Goal: Transaction & Acquisition: Book appointment/travel/reservation

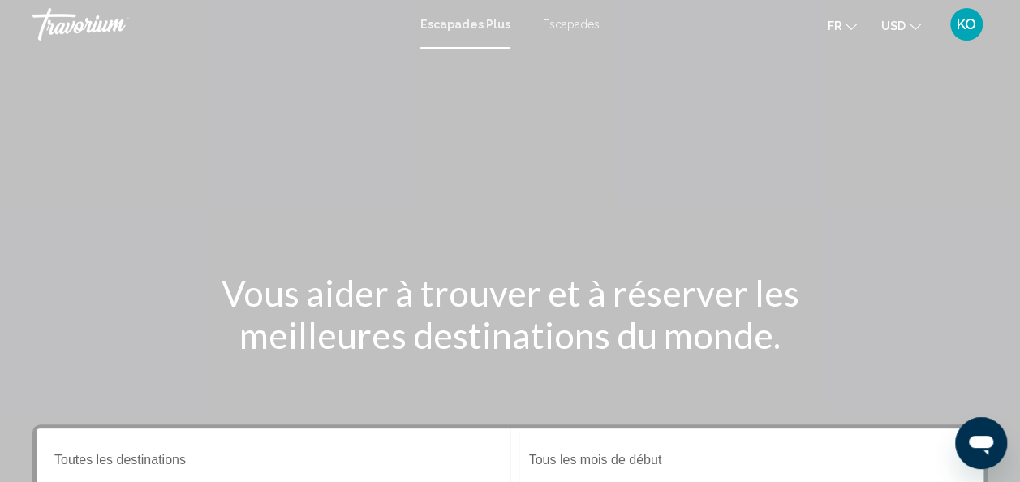
click at [904, 26] on span "USD" at bounding box center [893, 25] width 24 height 13
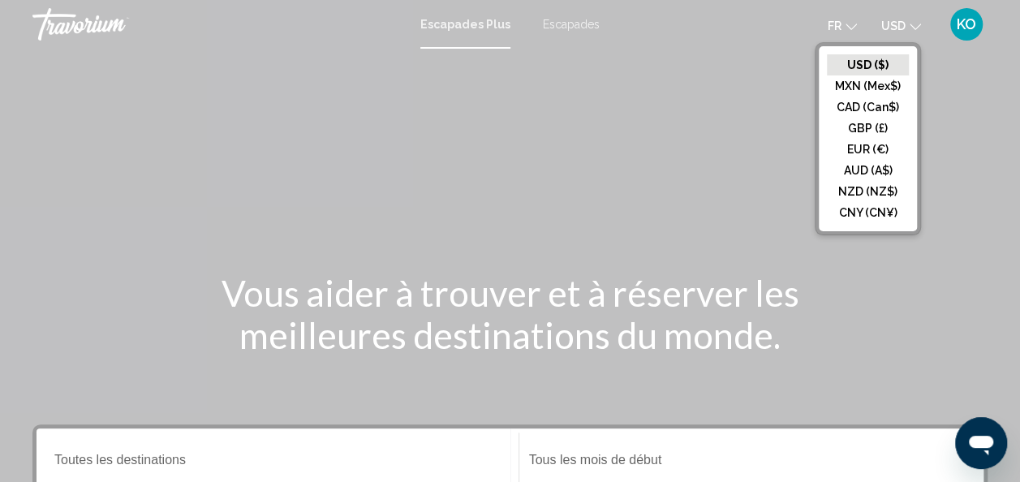
click at [851, 148] on button "EUR (€)" at bounding box center [868, 149] width 82 height 21
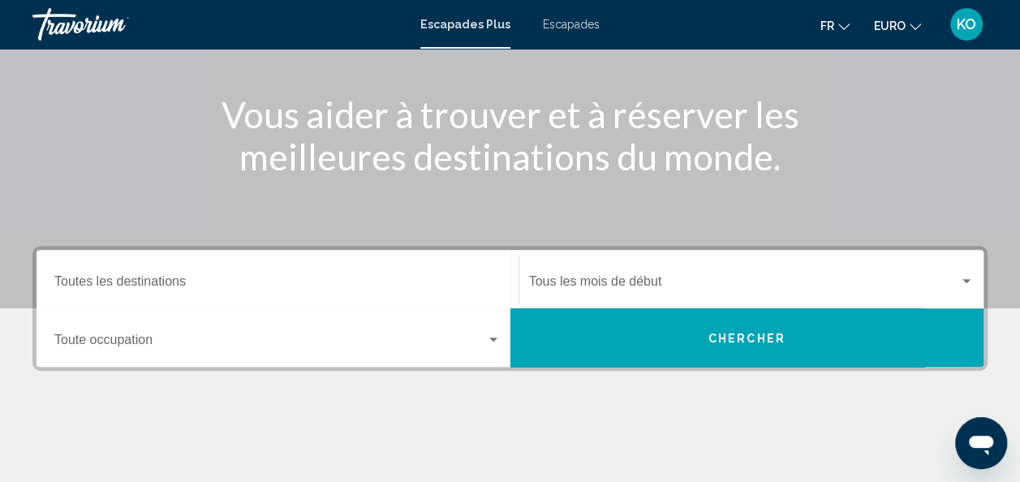
scroll to position [201, 0]
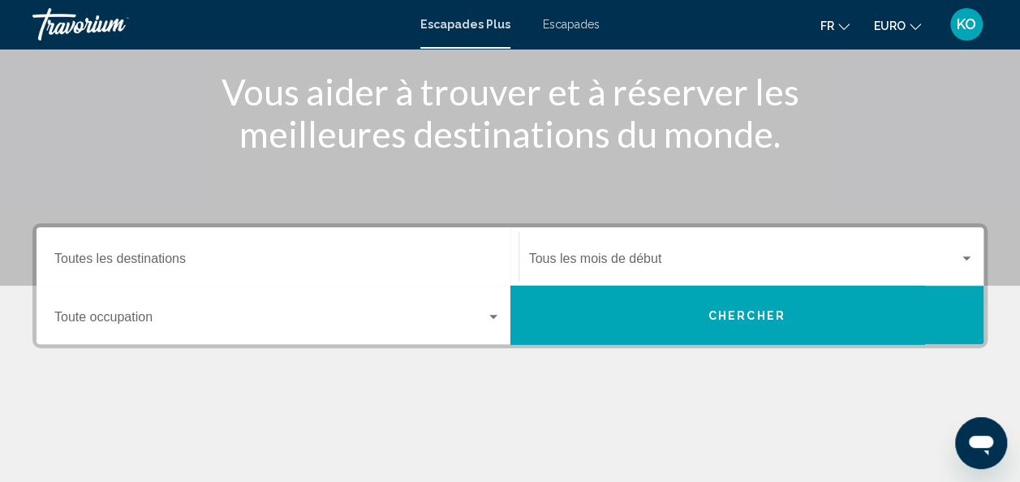
click at [372, 237] on div "Destination Toutes les destinations" at bounding box center [277, 256] width 446 height 51
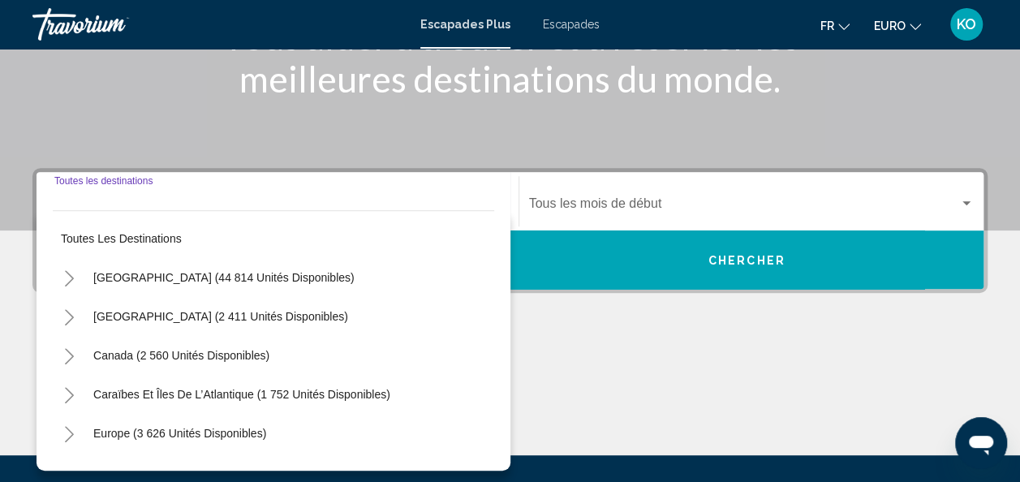
scroll to position [372, 0]
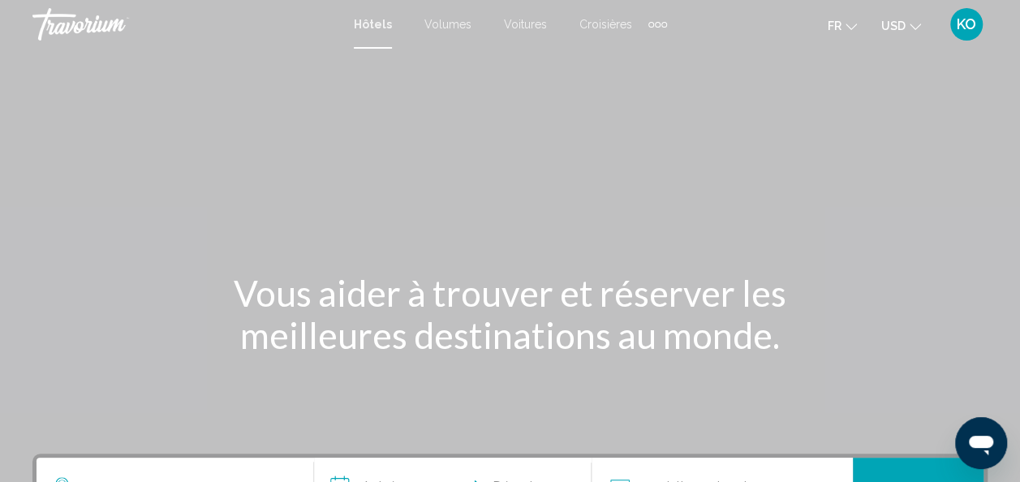
click at [906, 15] on button "USD USD ($) MXN (Mex$) CAD (Can$) GBP (£) EUR (€) AUD (A$) NZD (NZ$) CNY (CN¥)" at bounding box center [901, 26] width 40 height 24
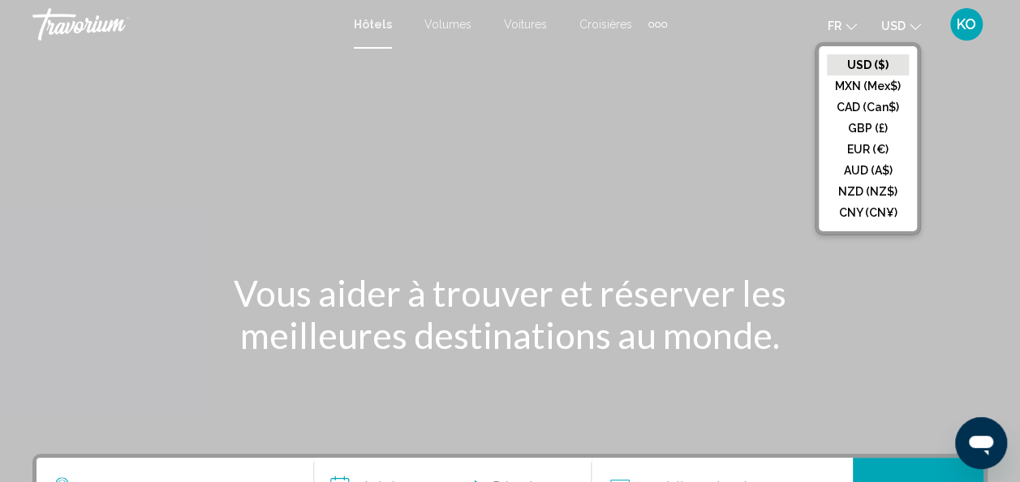
click at [871, 154] on button "EUR (€)" at bounding box center [868, 149] width 82 height 21
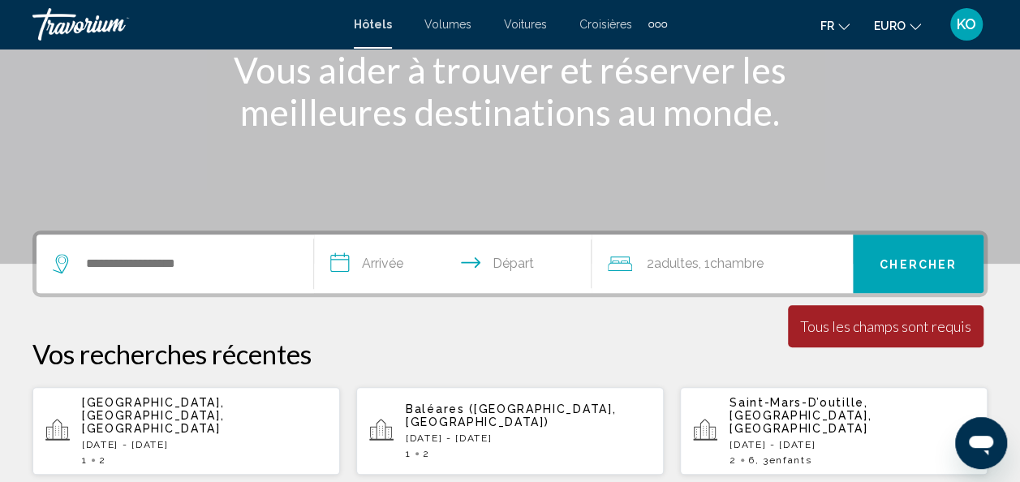
scroll to position [227, 0]
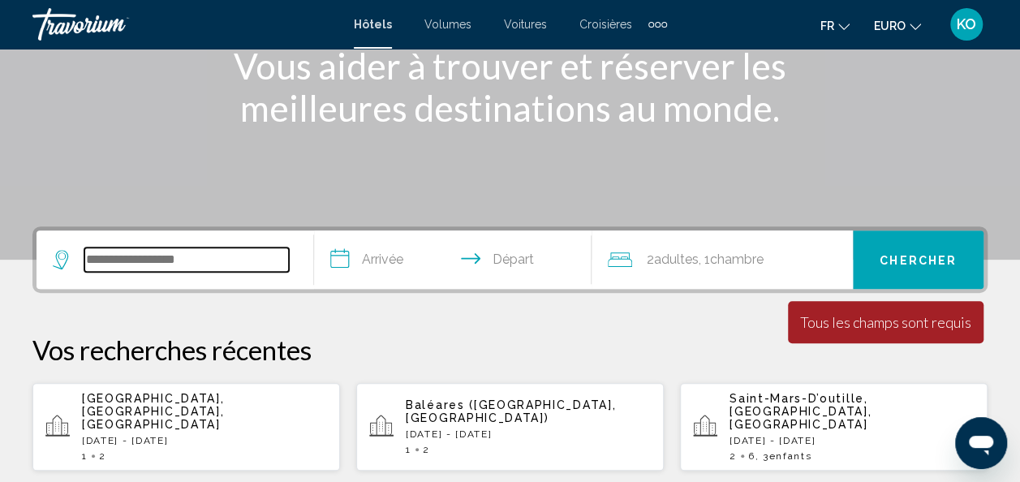
click at [212, 252] on input "Widget de recherche" at bounding box center [186, 259] width 204 height 24
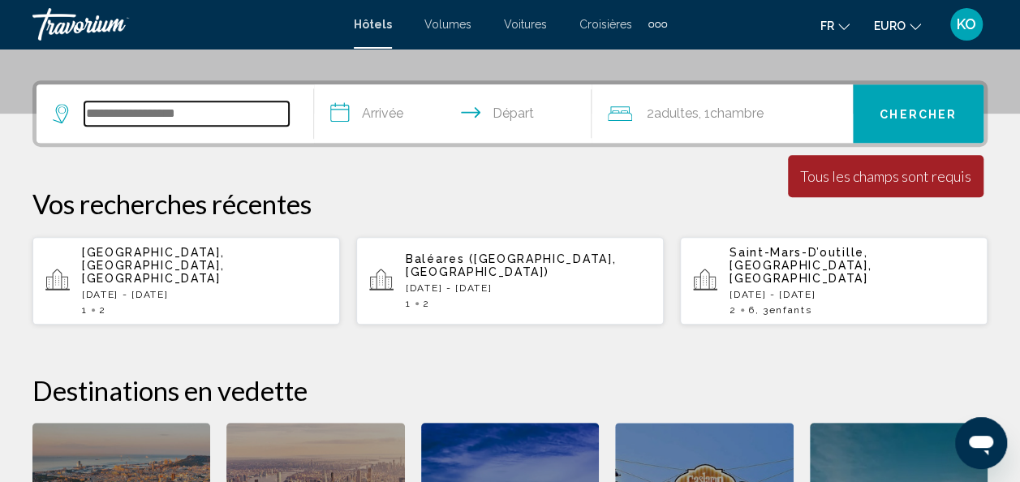
scroll to position [401, 0]
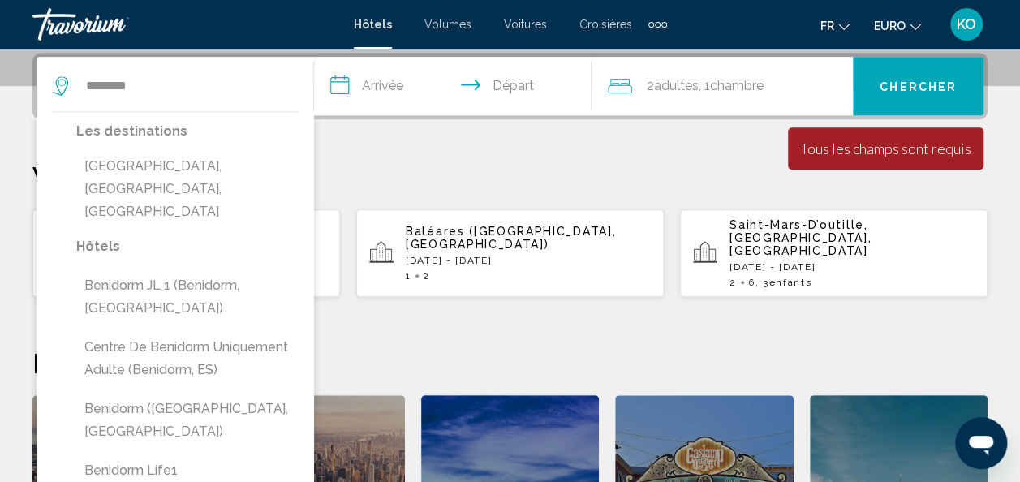
click at [234, 170] on button "[GEOGRAPHIC_DATA], [GEOGRAPHIC_DATA], [GEOGRAPHIC_DATA]" at bounding box center [186, 189] width 221 height 76
type input "**********"
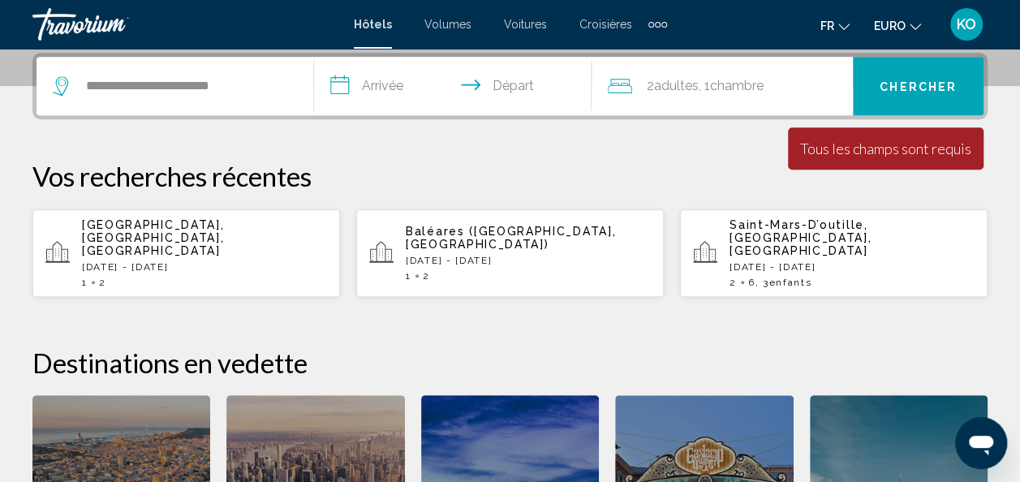
click at [391, 82] on input "**********" at bounding box center [456, 88] width 284 height 63
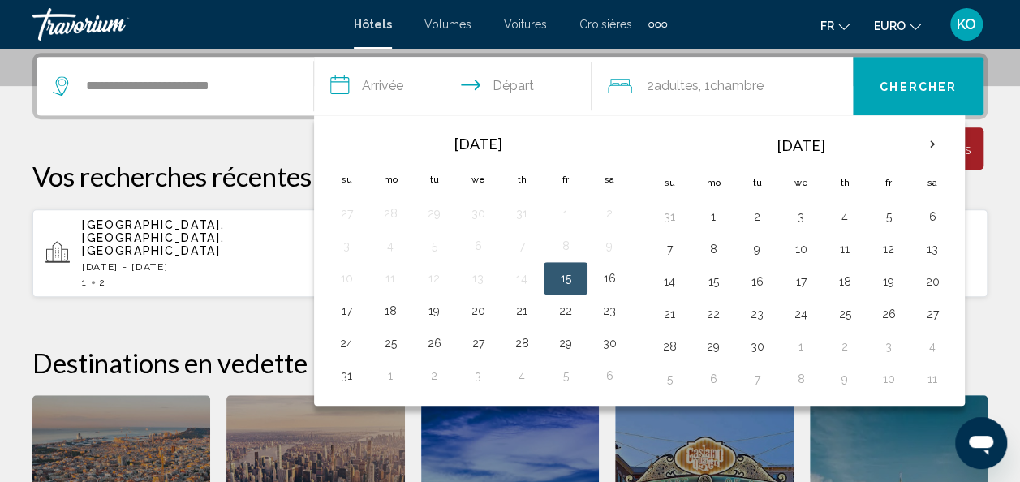
click at [919, 141] on th "Next month" at bounding box center [932, 145] width 44 height 36
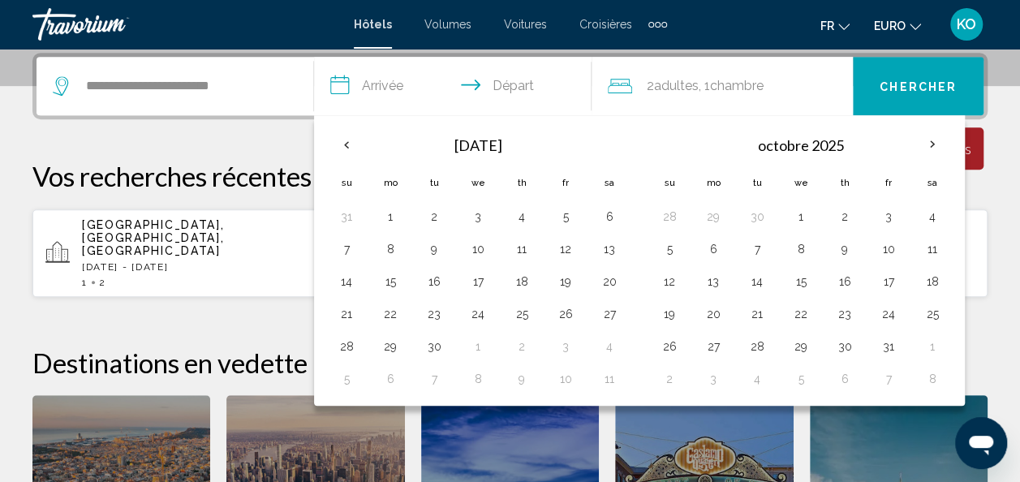
click at [710, 312] on button "20" at bounding box center [713, 314] width 26 height 23
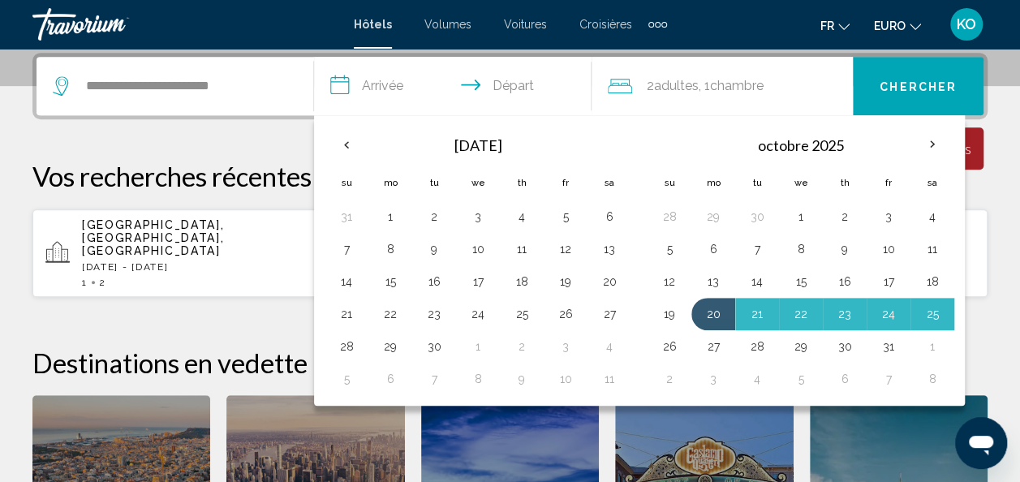
click at [664, 345] on button "26" at bounding box center [669, 346] width 26 height 23
type input "**********"
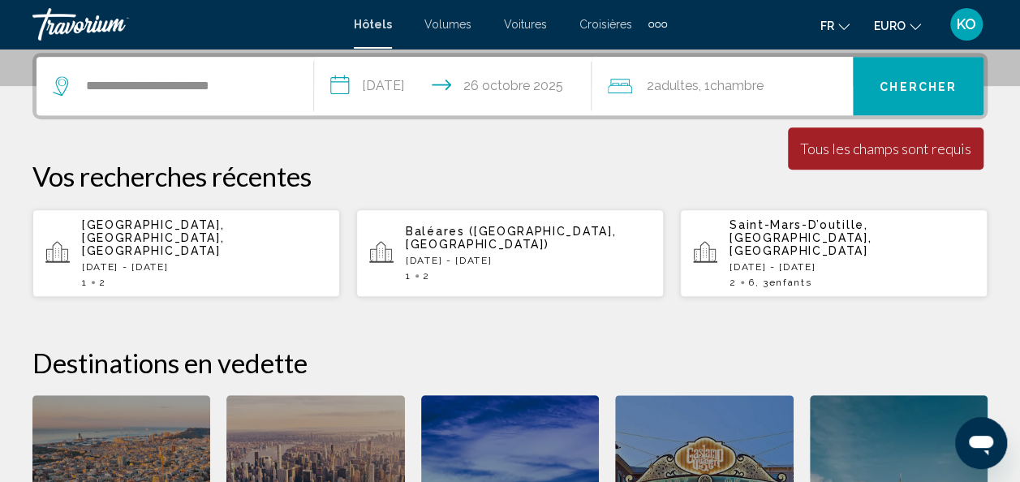
click at [732, 69] on div "2 Adulte Adultes , 1 Chambre pièces" at bounding box center [730, 86] width 245 height 58
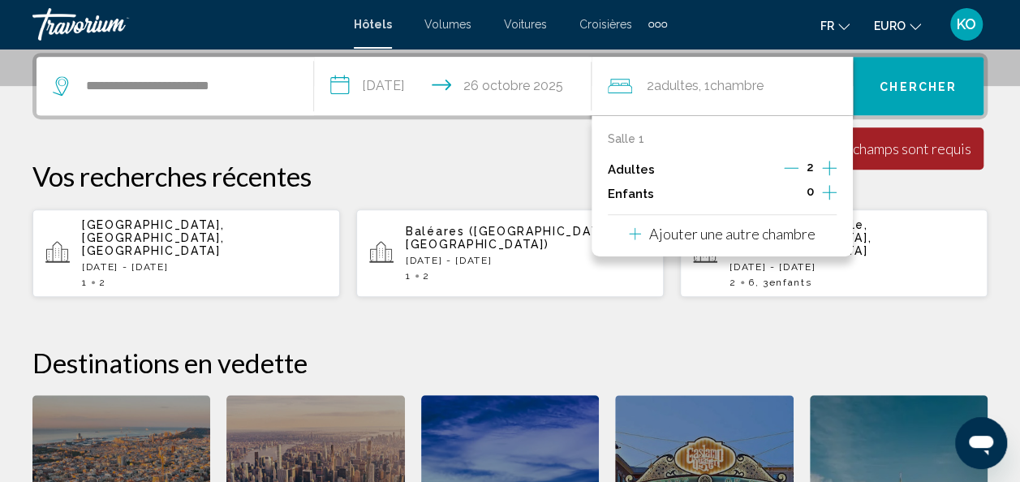
click at [819, 191] on div "0" at bounding box center [810, 194] width 53 height 24
click at [828, 190] on icon "Augmenter les enfants" at bounding box center [829, 192] width 15 height 19
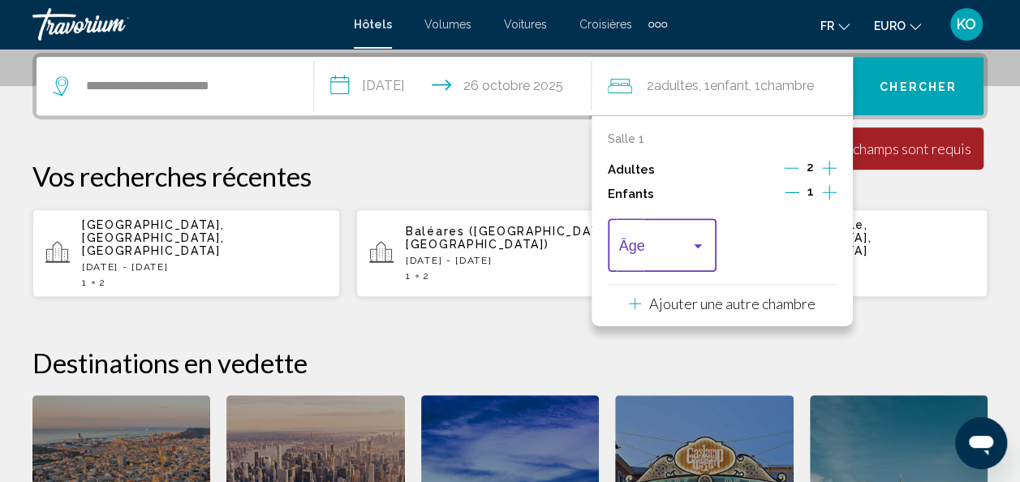
click at [700, 239] on div "Voyageurs : 2 adultes, 1 enfant" at bounding box center [697, 245] width 15 height 13
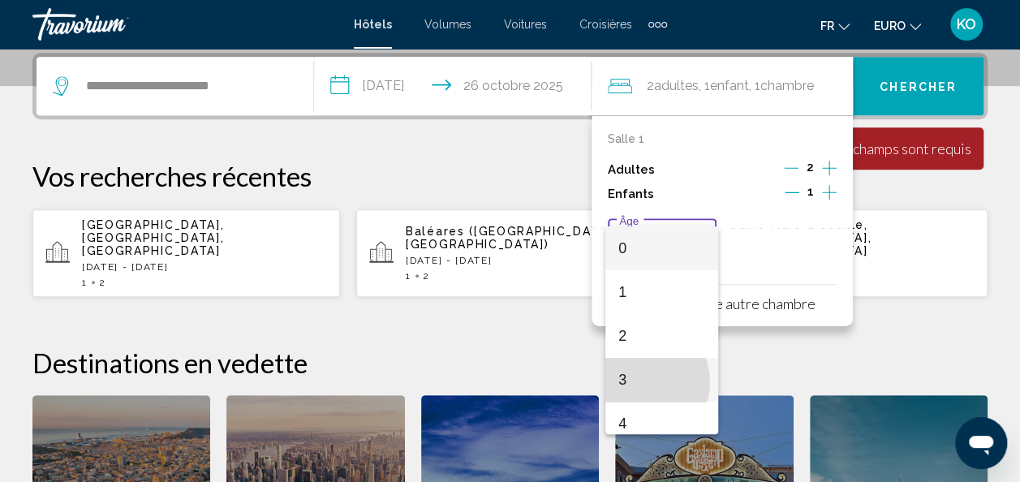
click at [640, 382] on span "3" at bounding box center [661, 380] width 87 height 44
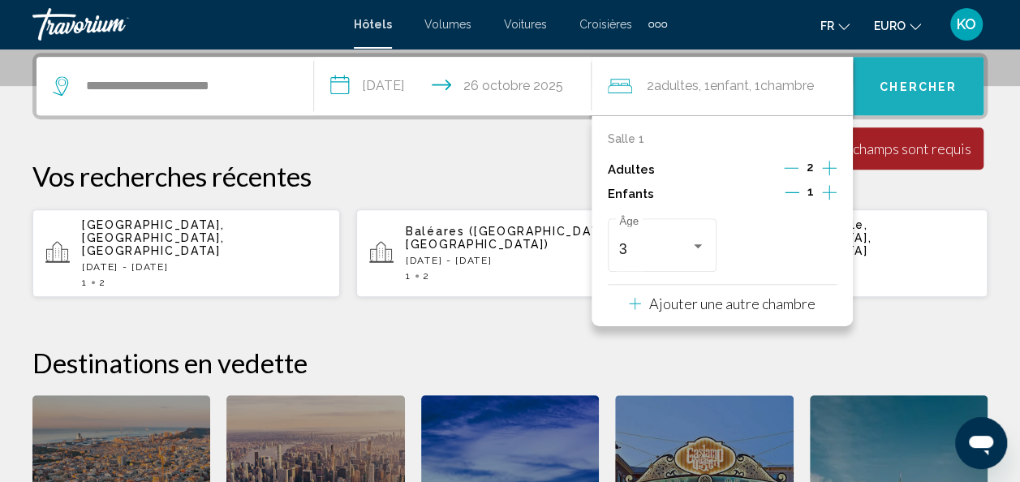
click at [884, 87] on span "Chercher" at bounding box center [917, 86] width 77 height 13
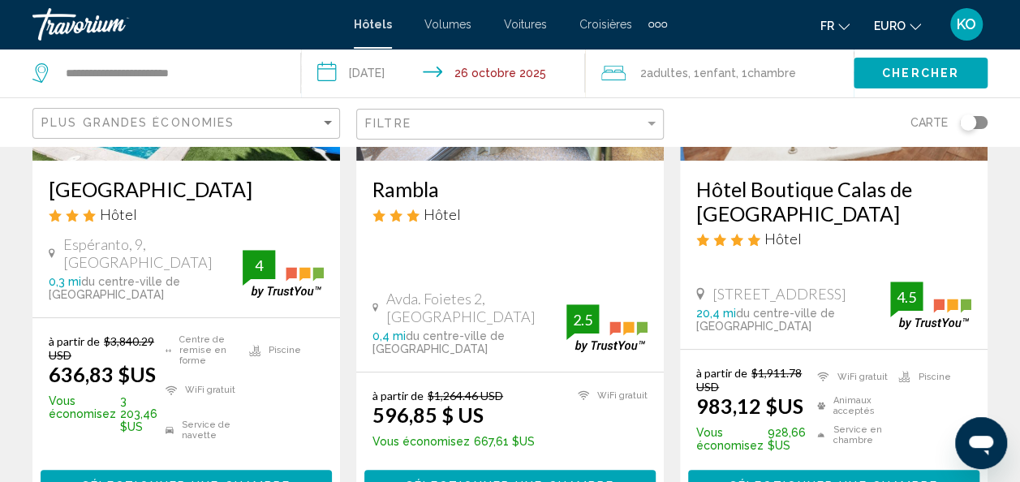
scroll to position [303, 0]
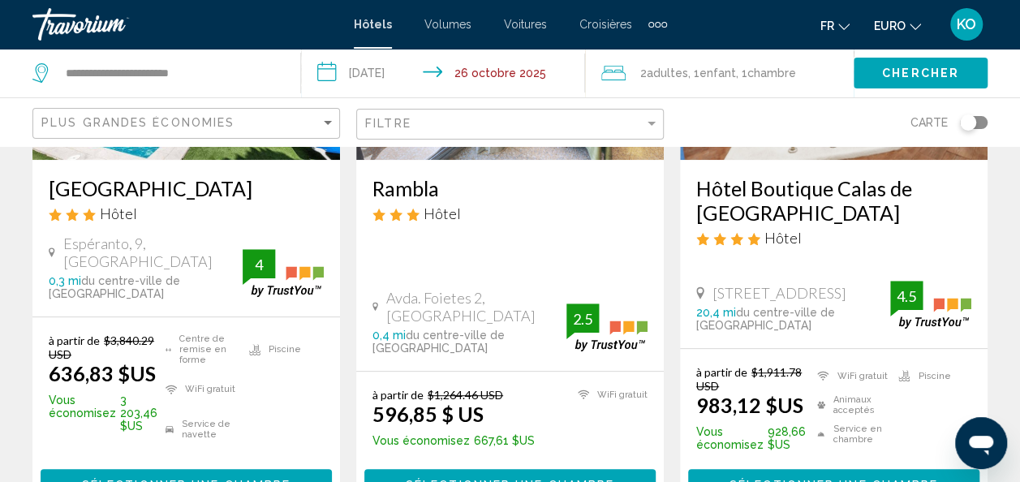
click at [908, 30] on button "EURO USD ($) MXN (Mex$) CAD (Can$) GBP (£) EUR (€) AUD (A$) NZD (NZ$) CNY (CN¥)" at bounding box center [897, 26] width 47 height 24
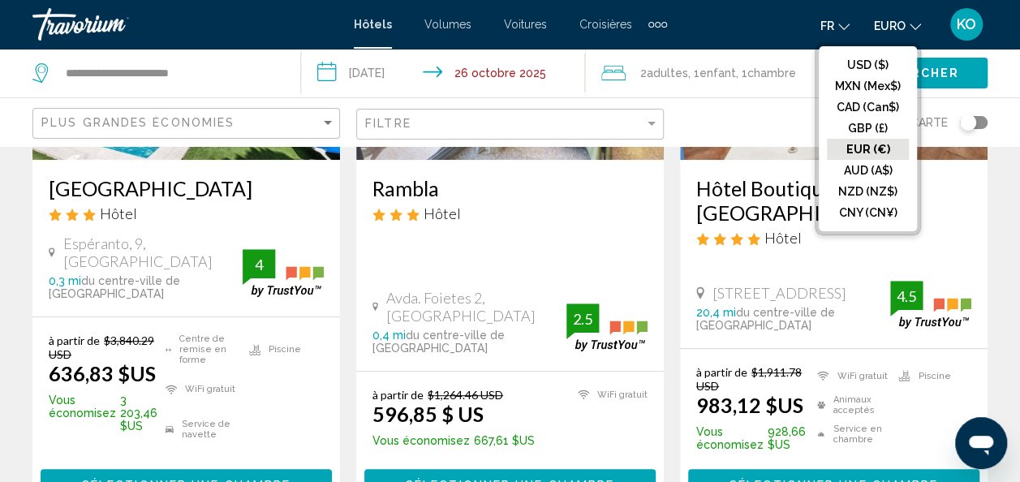
click at [875, 152] on button "EUR (€)" at bounding box center [868, 149] width 82 height 21
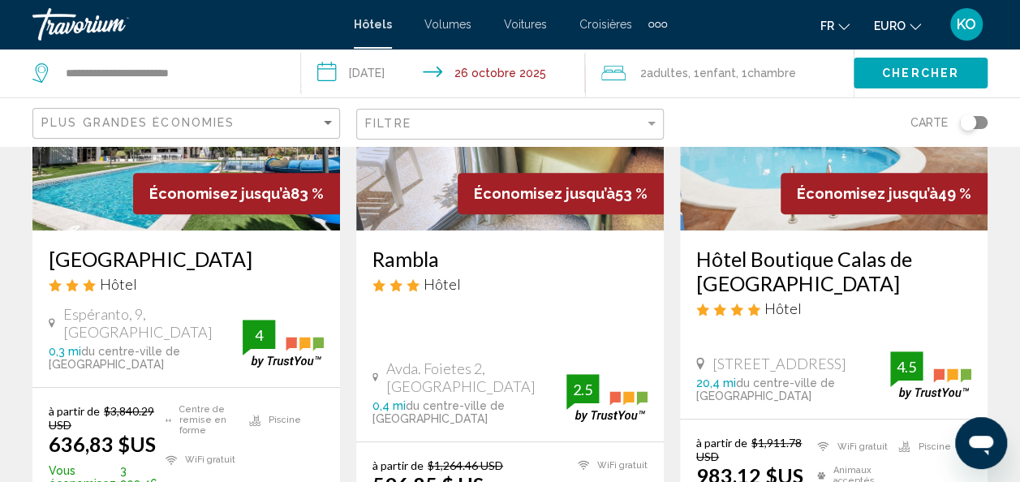
scroll to position [0, 0]
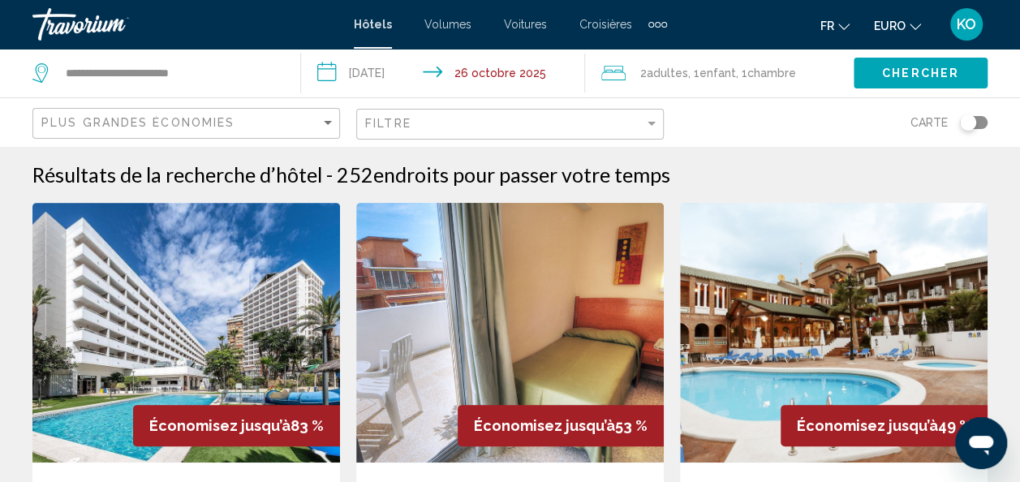
click at [560, 132] on div "Filtre" at bounding box center [512, 125] width 294 height 30
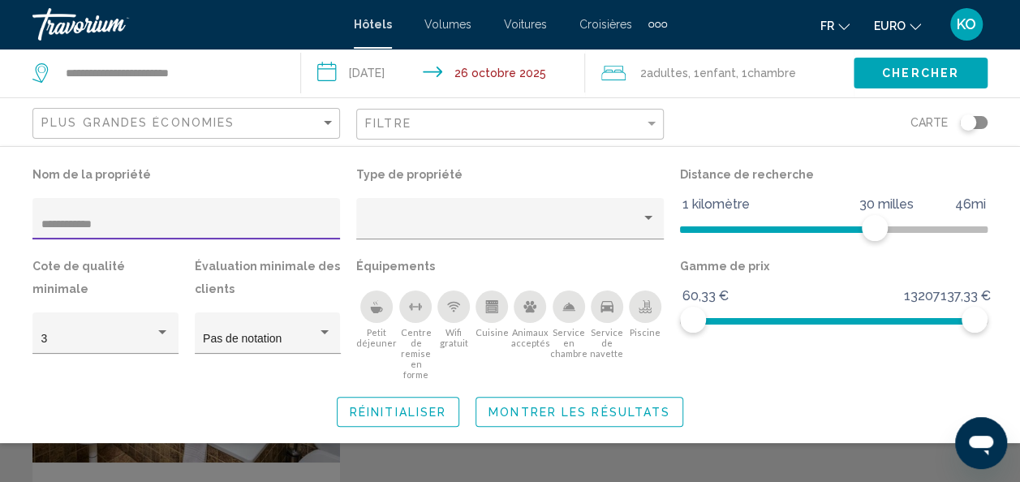
type input "**********"
click at [474, 432] on div "Widget de recherche" at bounding box center [510, 362] width 1020 height 239
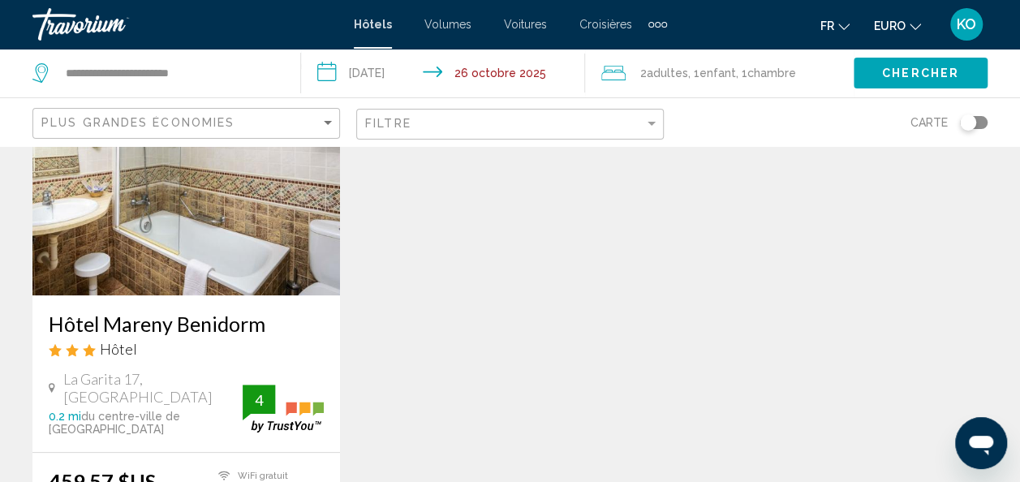
scroll to position [200, 0]
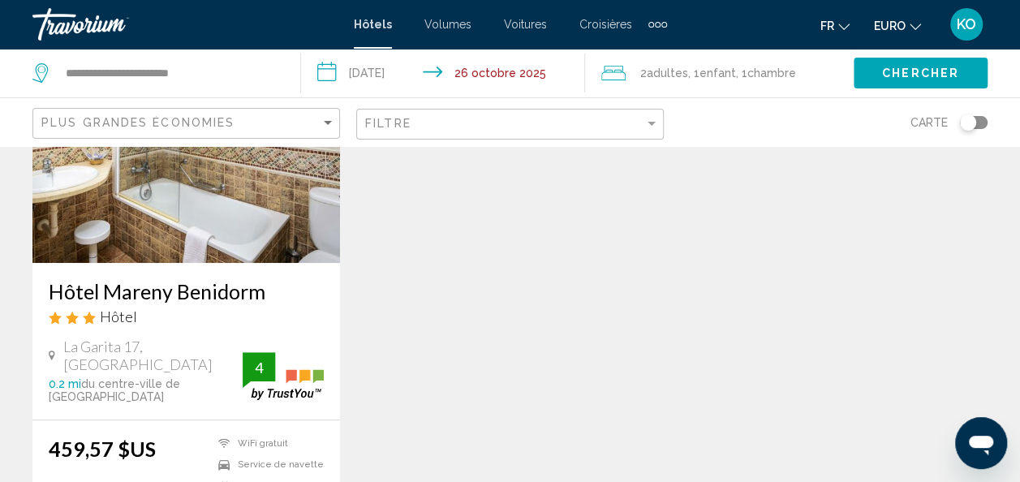
click at [266, 191] on img "Contenu principal" at bounding box center [185, 133] width 307 height 260
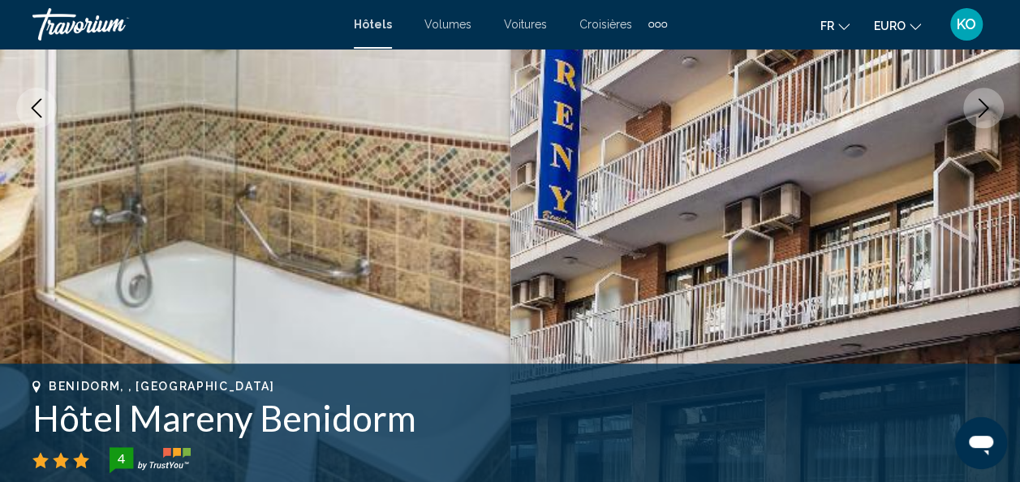
scroll to position [325, 0]
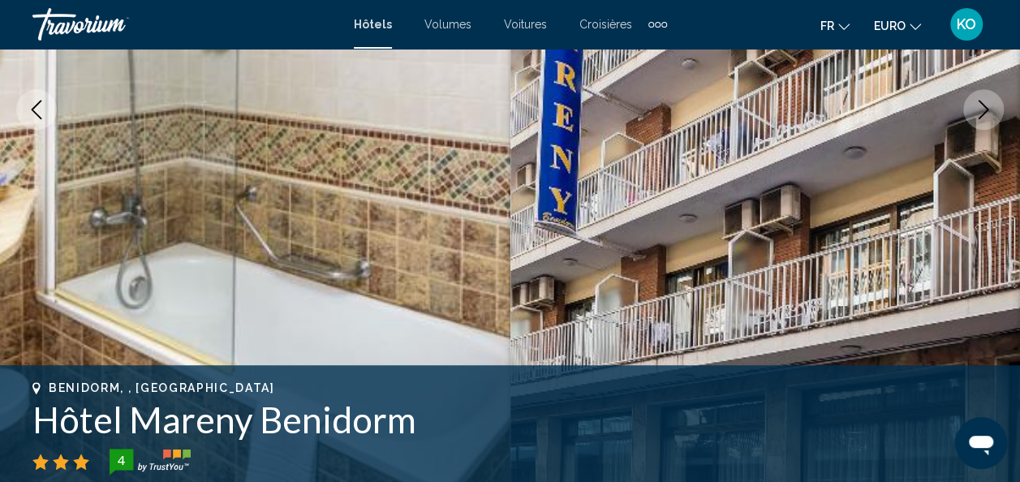
click at [967, 118] on button "Image suivante" at bounding box center [983, 109] width 41 height 41
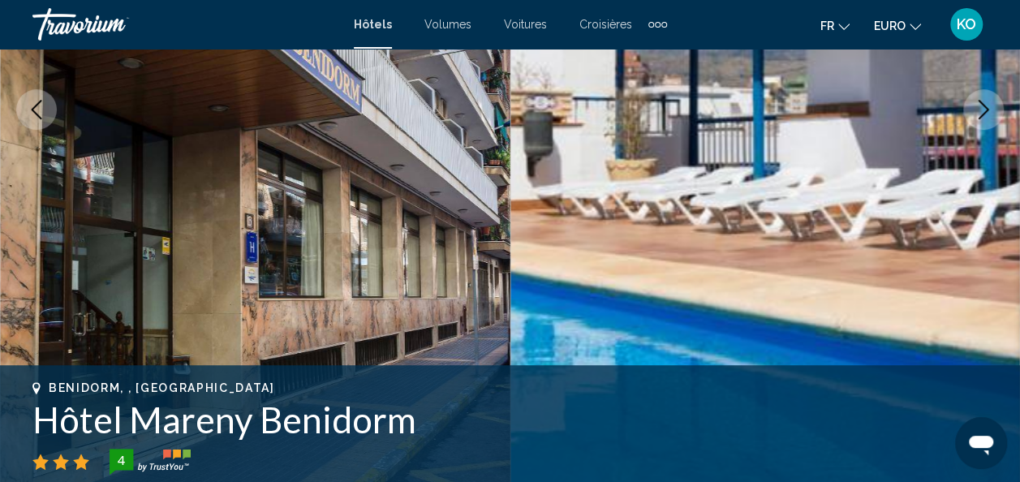
click at [967, 118] on button "Image suivante" at bounding box center [983, 109] width 41 height 41
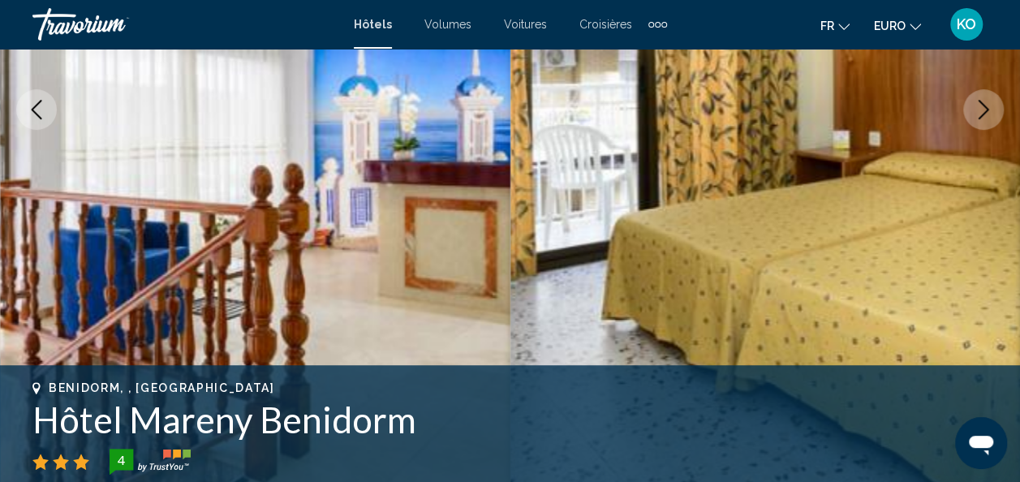
click at [967, 118] on button "Image suivante" at bounding box center [983, 109] width 41 height 41
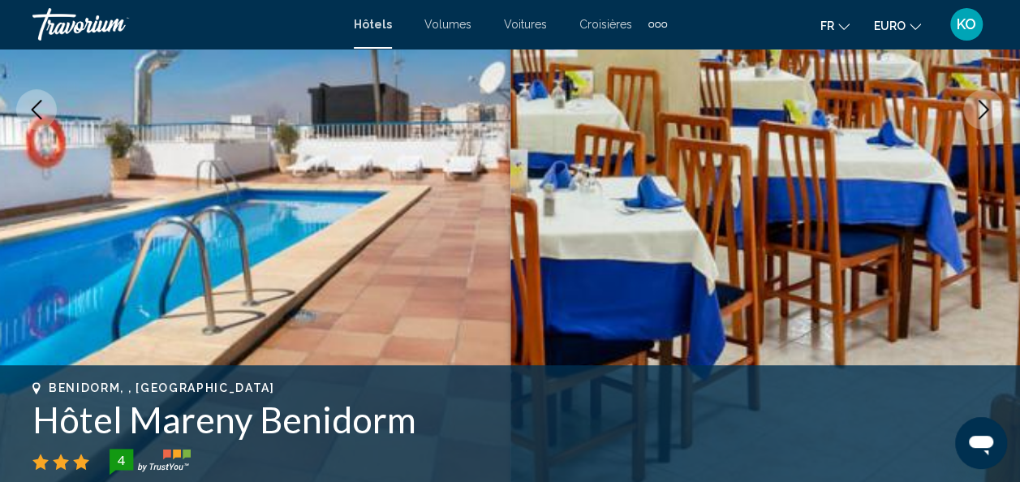
click at [967, 118] on button "Image suivante" at bounding box center [983, 109] width 41 height 41
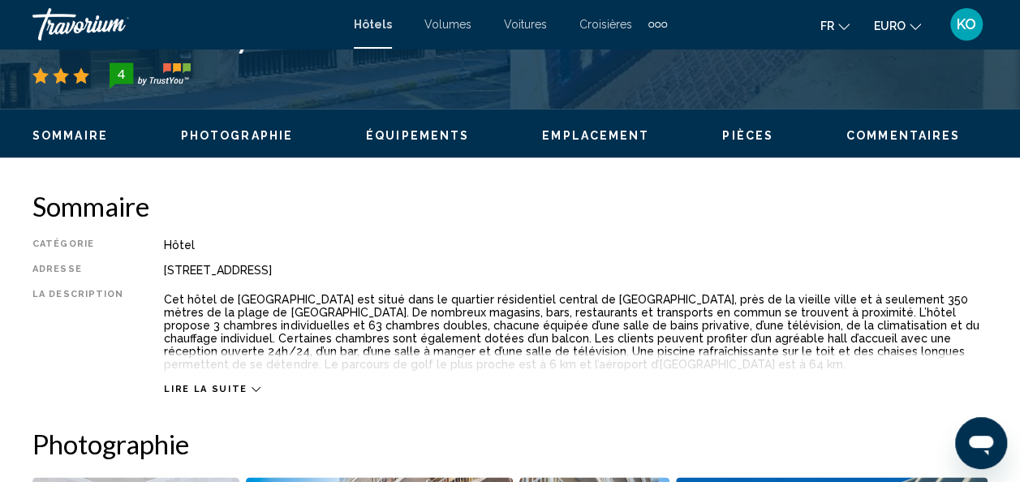
scroll to position [712, 0]
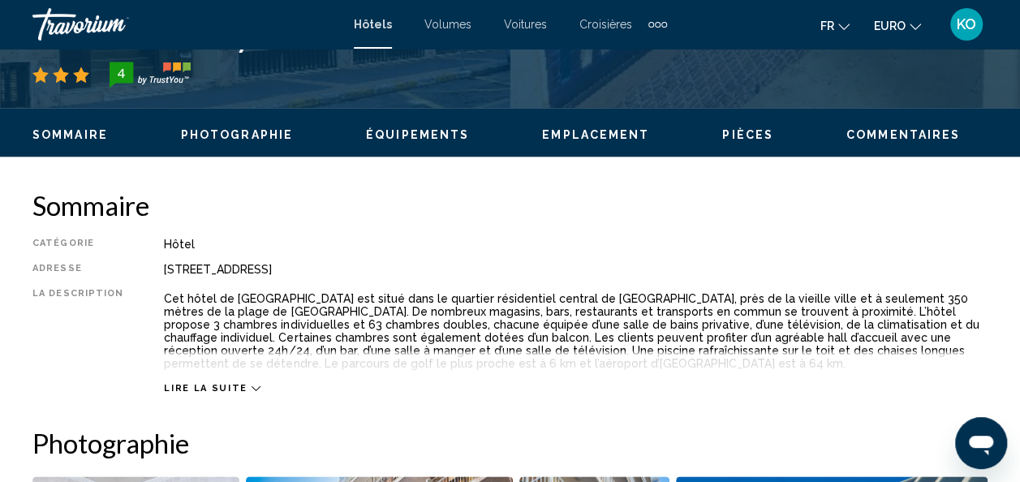
click at [238, 386] on div "Lire la suite" at bounding box center [212, 388] width 96 height 11
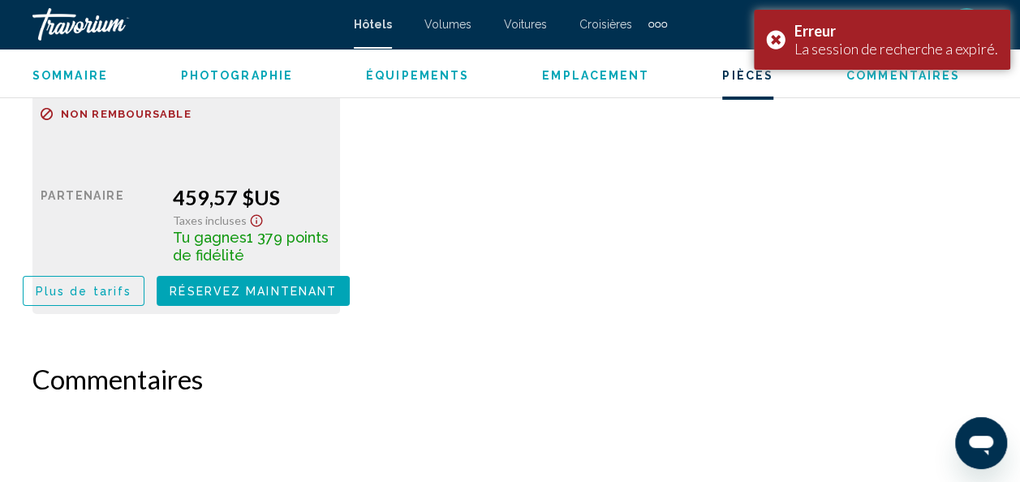
scroll to position [2763, 0]
click at [105, 282] on button "Plus de tarifs" at bounding box center [84, 290] width 122 height 30
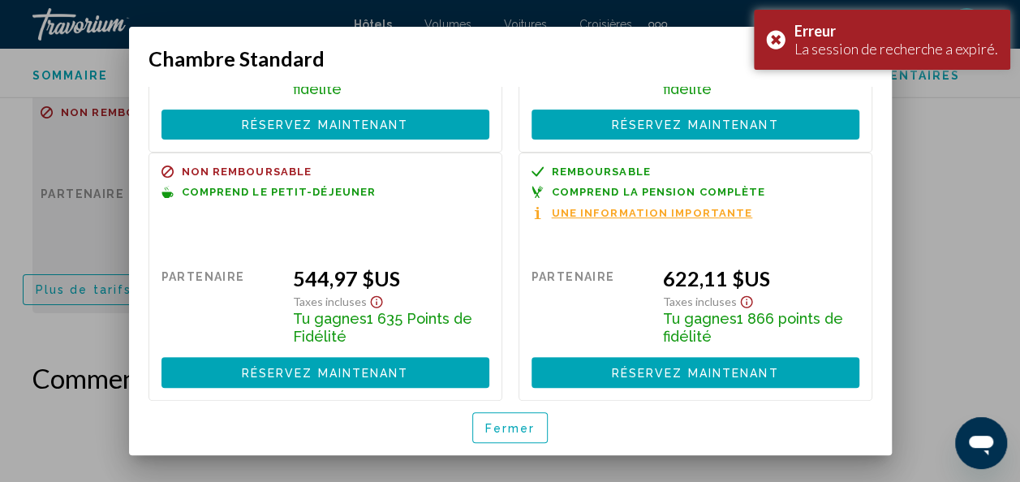
scroll to position [197, 0]
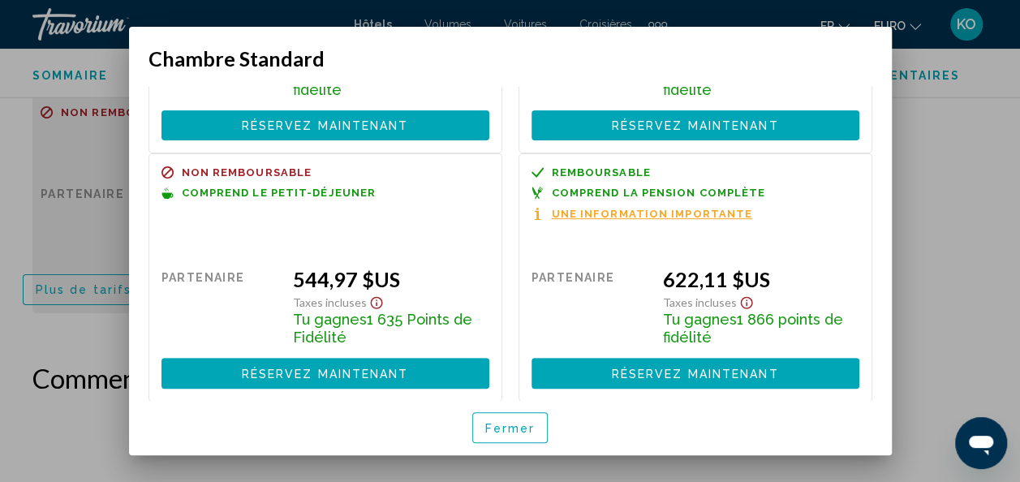
click at [618, 209] on span "Une information importante" at bounding box center [652, 214] width 201 height 11
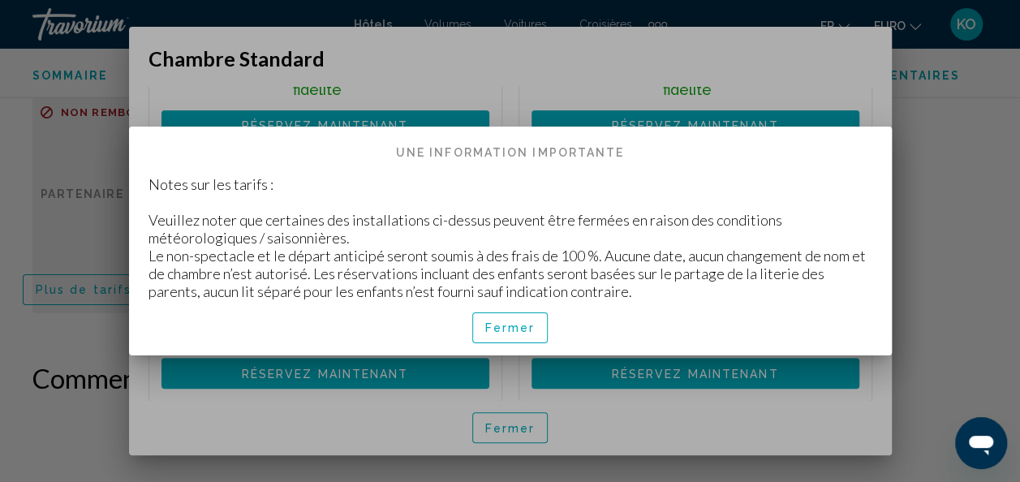
click at [507, 334] on span "Fermer" at bounding box center [510, 328] width 50 height 13
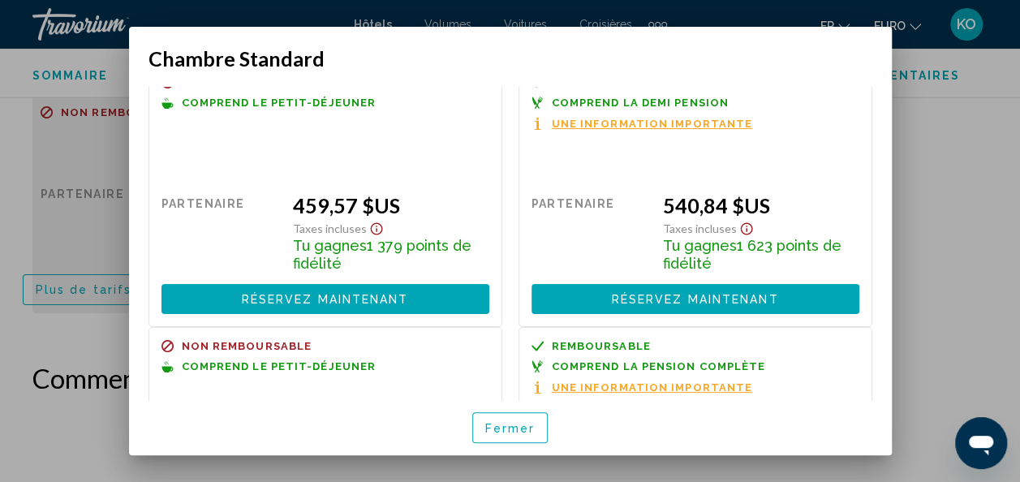
scroll to position [0, 0]
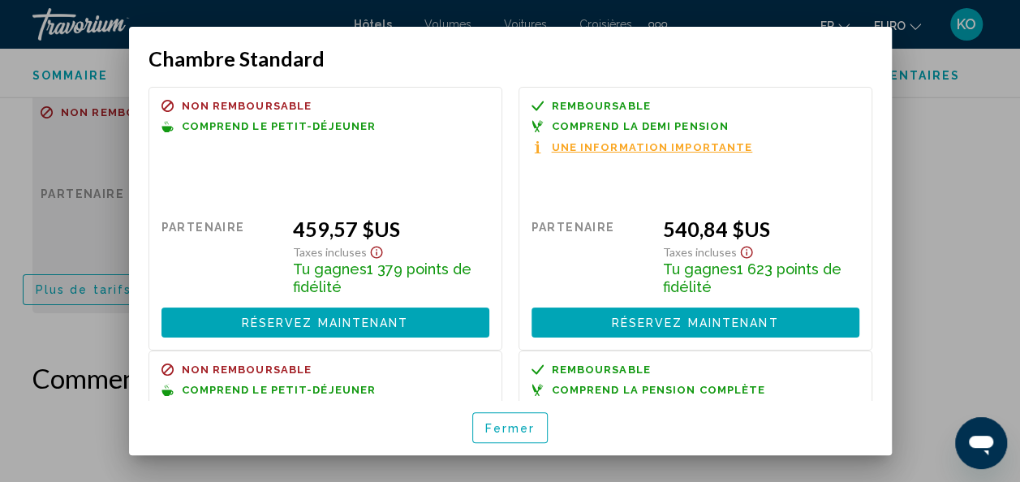
click at [607, 135] on div "Remboursable Non remboursable Non remboursable Comprend la demi pension Une inf…" at bounding box center [695, 127] width 328 height 54
click at [606, 151] on span "Une information importante" at bounding box center [652, 147] width 201 height 11
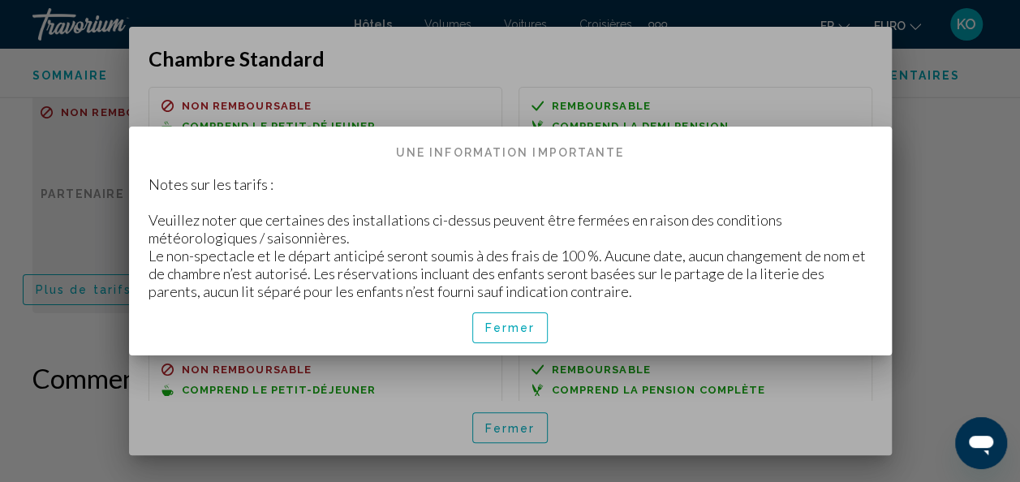
click at [536, 325] on button "Fermer" at bounding box center [510, 327] width 76 height 30
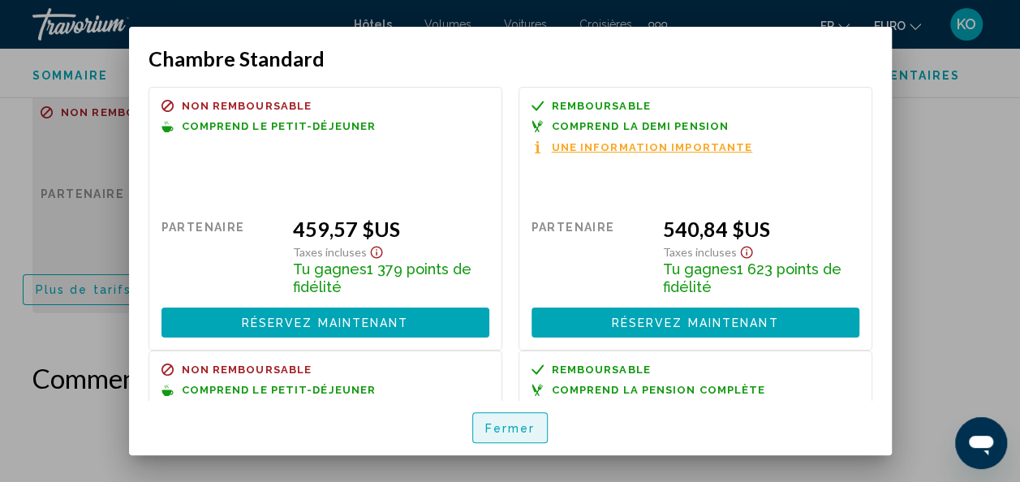
click at [509, 424] on span "Fermer" at bounding box center [510, 428] width 50 height 13
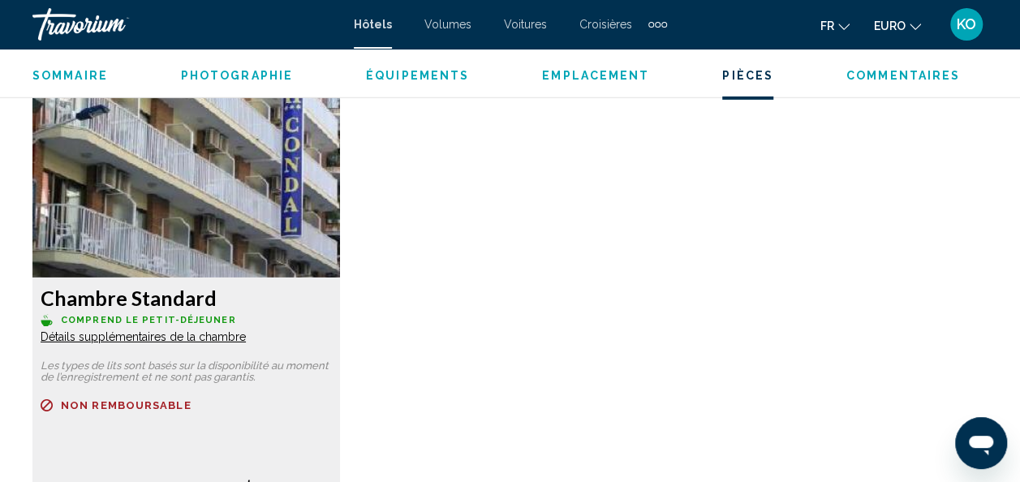
scroll to position [2471, 0]
click at [185, 338] on span "Détails supplémentaires de la chambre" at bounding box center [143, 336] width 205 height 13
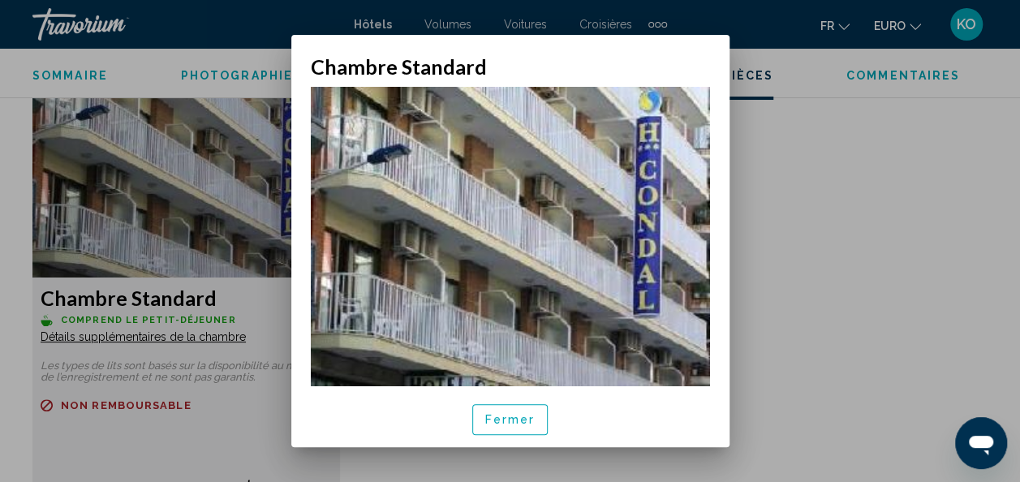
scroll to position [24, 0]
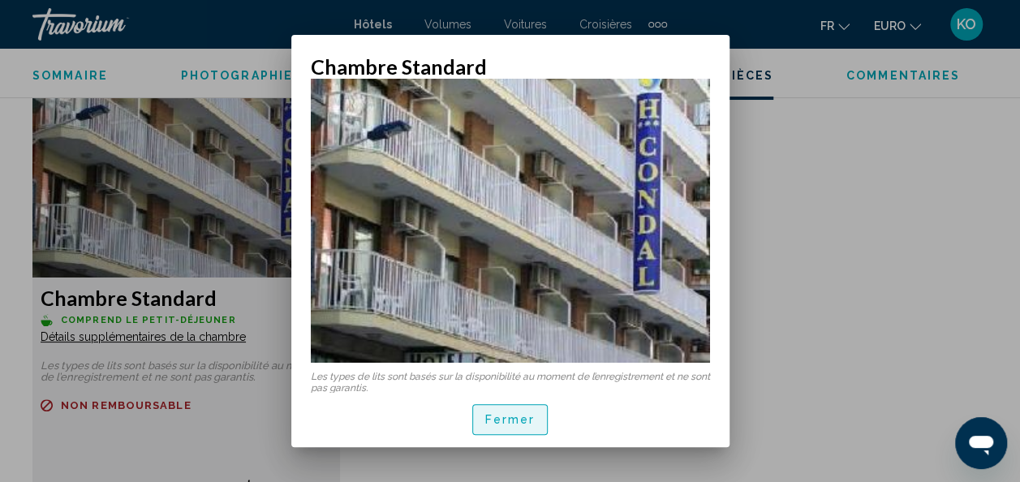
click at [503, 426] on span "Fermer" at bounding box center [510, 420] width 50 height 13
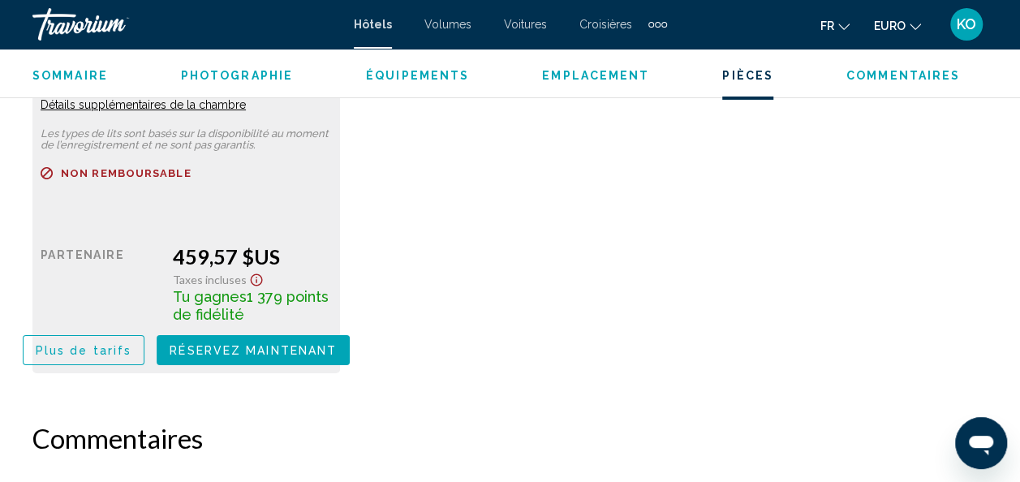
scroll to position [2713, 0]
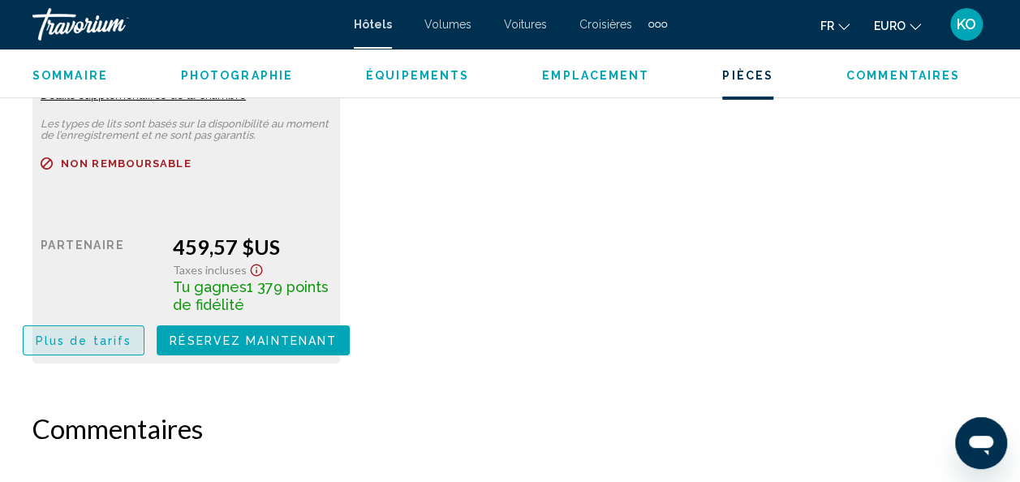
click at [82, 330] on button "Plus de tarifs" at bounding box center [84, 340] width 122 height 30
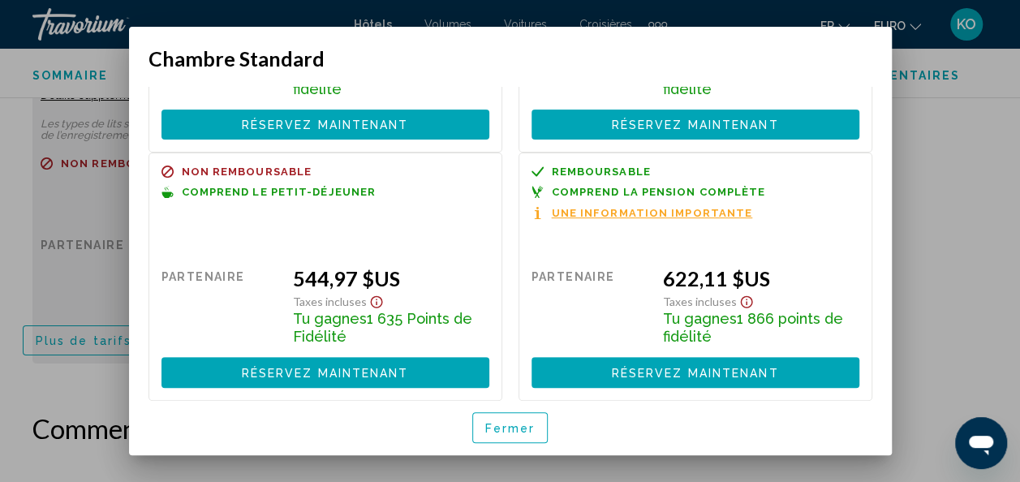
scroll to position [197, 0]
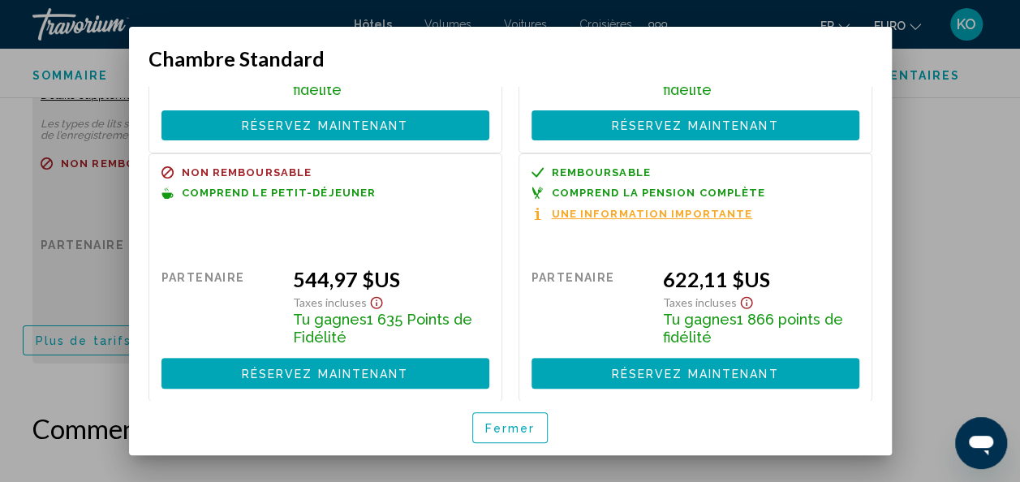
click at [644, 211] on span "Une information importante" at bounding box center [652, 214] width 201 height 11
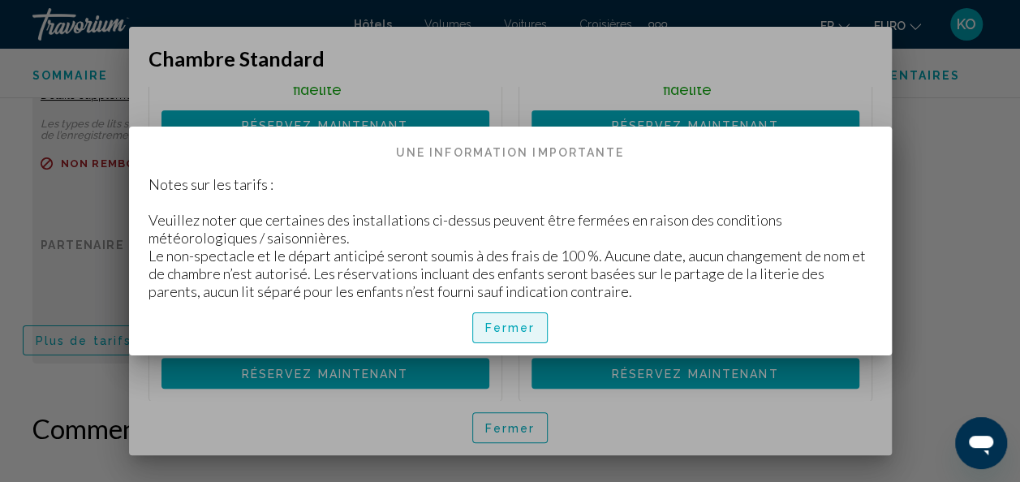
click at [504, 332] on span "Fermer" at bounding box center [510, 328] width 50 height 13
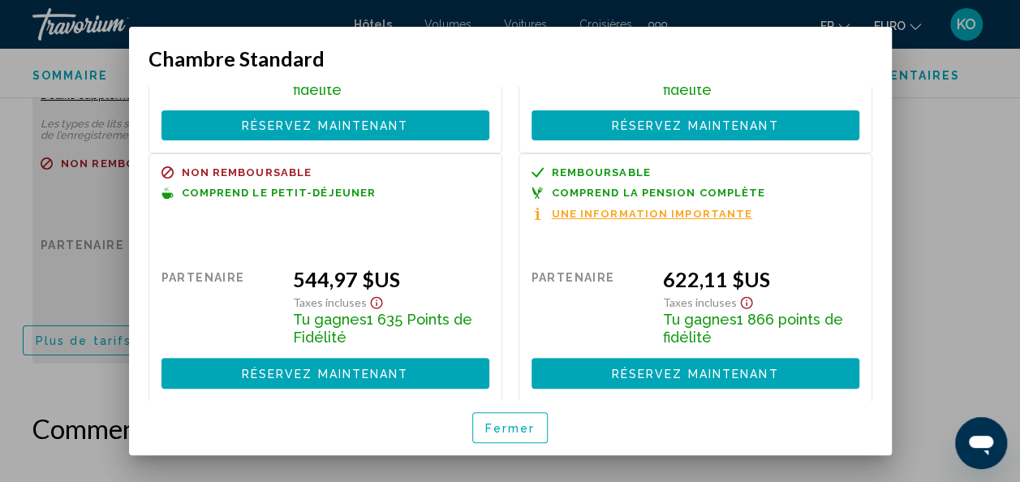
click at [504, 432] on span "Fermer" at bounding box center [510, 428] width 50 height 13
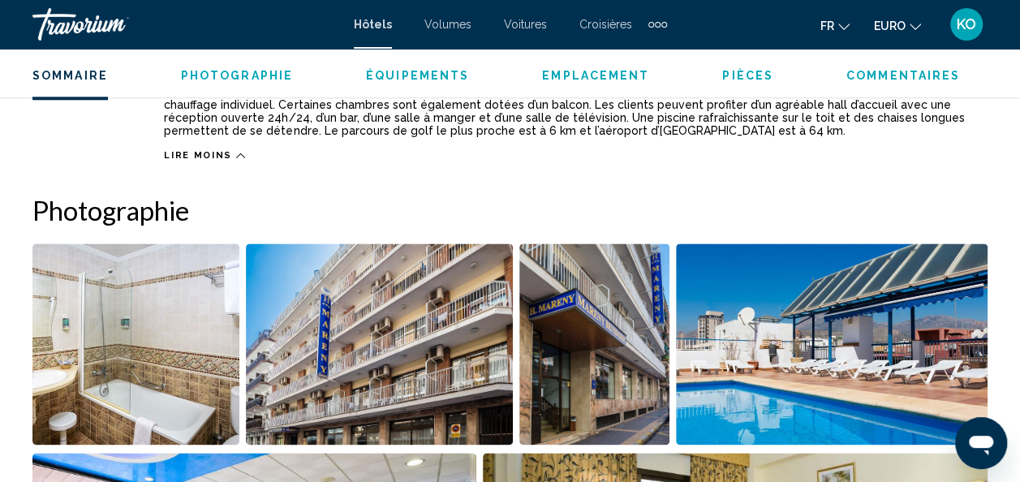
scroll to position [939, 0]
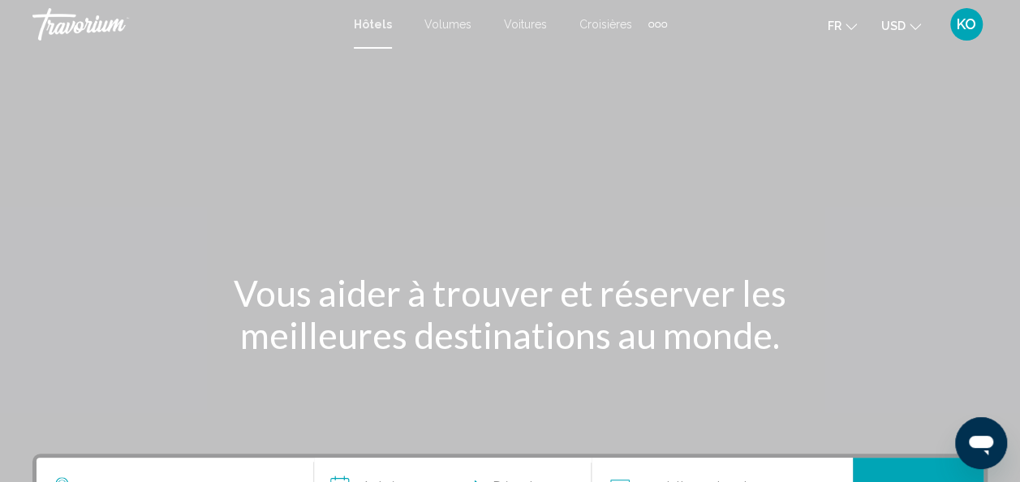
click at [904, 28] on span "USD" at bounding box center [893, 25] width 24 height 13
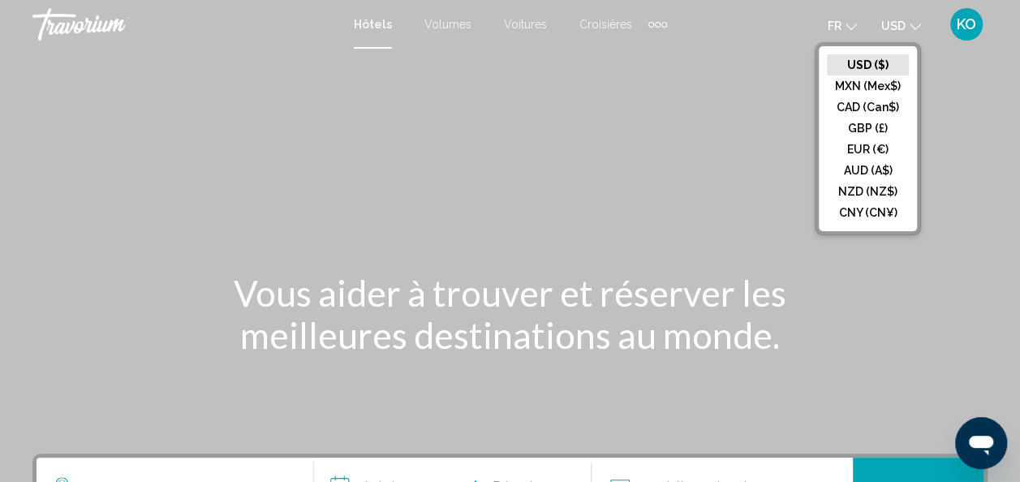
click at [865, 142] on button "EUR (€)" at bounding box center [868, 149] width 82 height 21
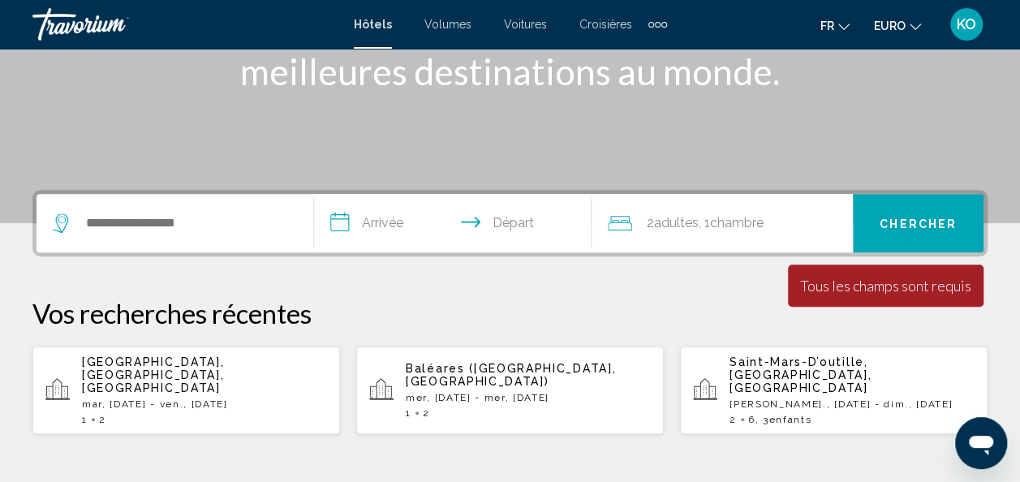
scroll to position [277, 0]
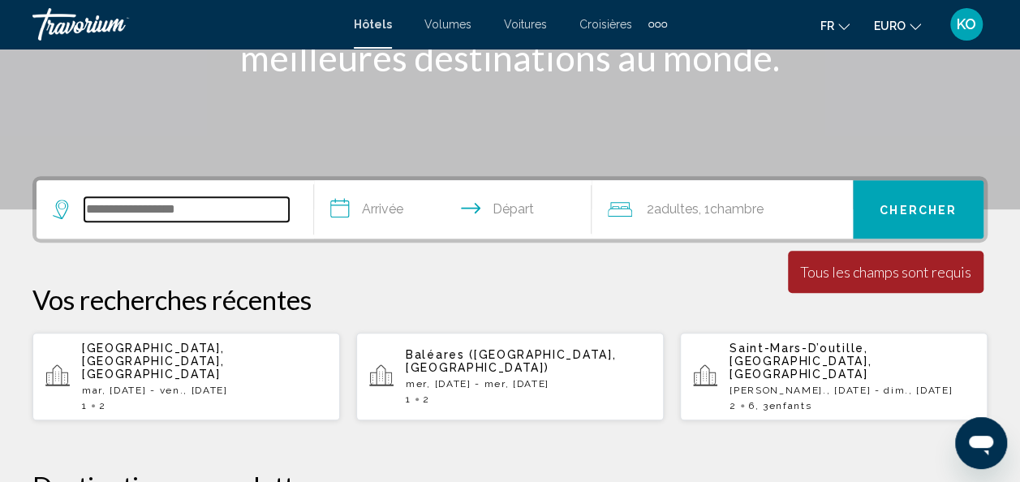
click at [187, 207] on input "Widget de recherche" at bounding box center [186, 209] width 204 height 24
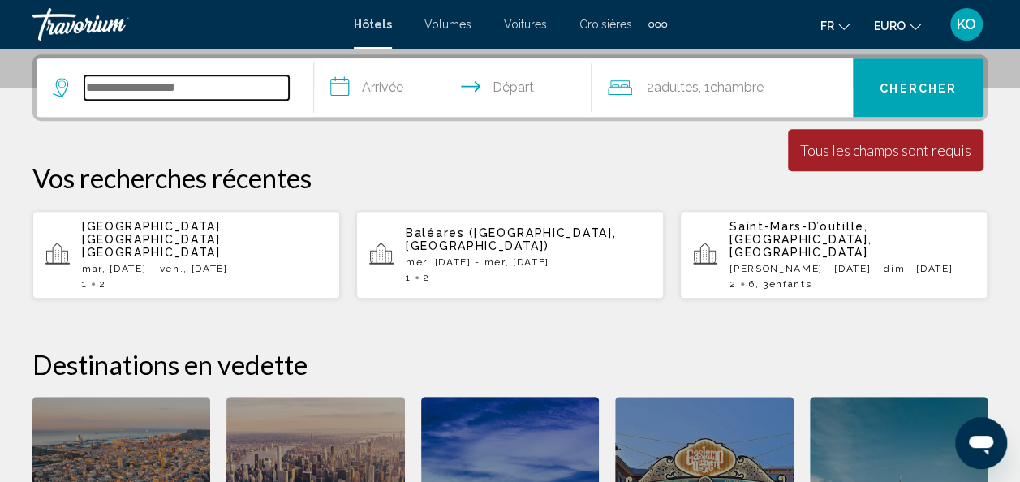
scroll to position [401, 0]
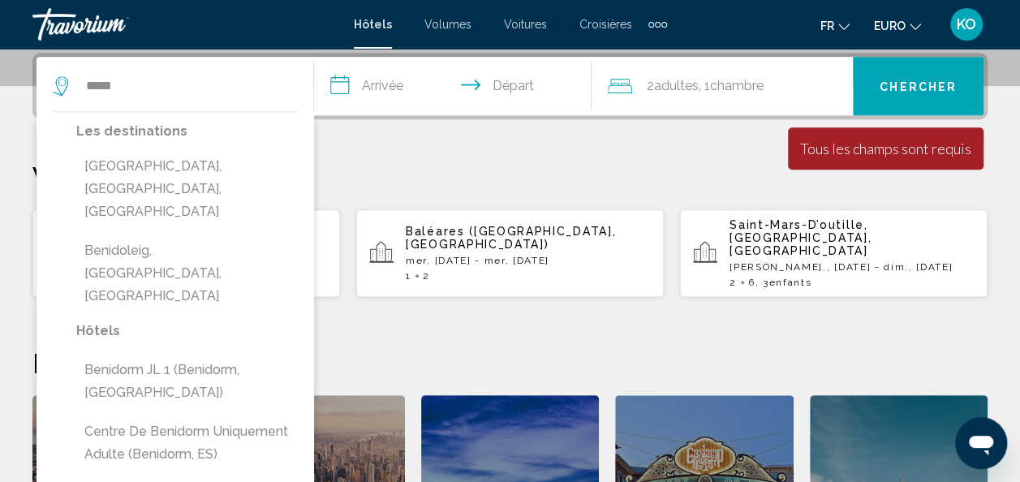
click at [193, 160] on button "[GEOGRAPHIC_DATA], [GEOGRAPHIC_DATA], [GEOGRAPHIC_DATA]" at bounding box center [186, 189] width 221 height 76
type input "**********"
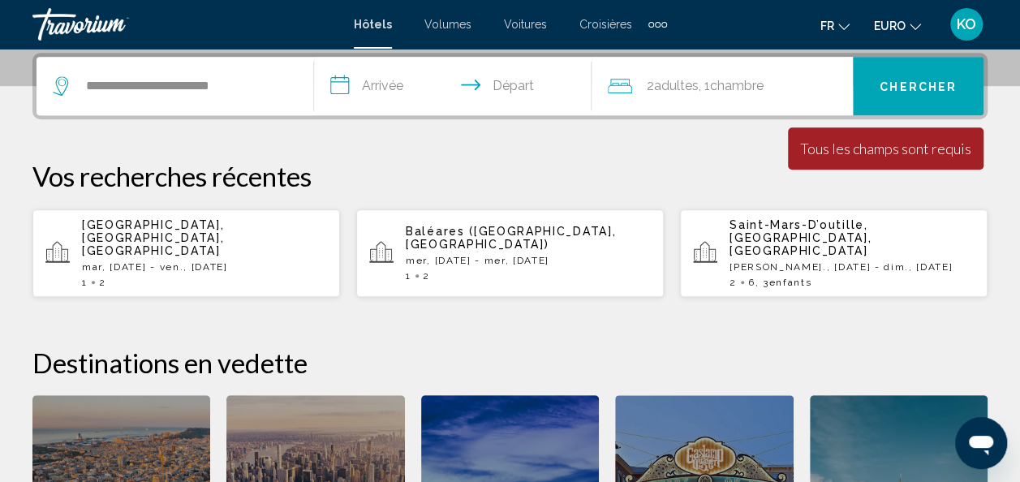
click at [402, 101] on input "**********" at bounding box center [456, 88] width 284 height 63
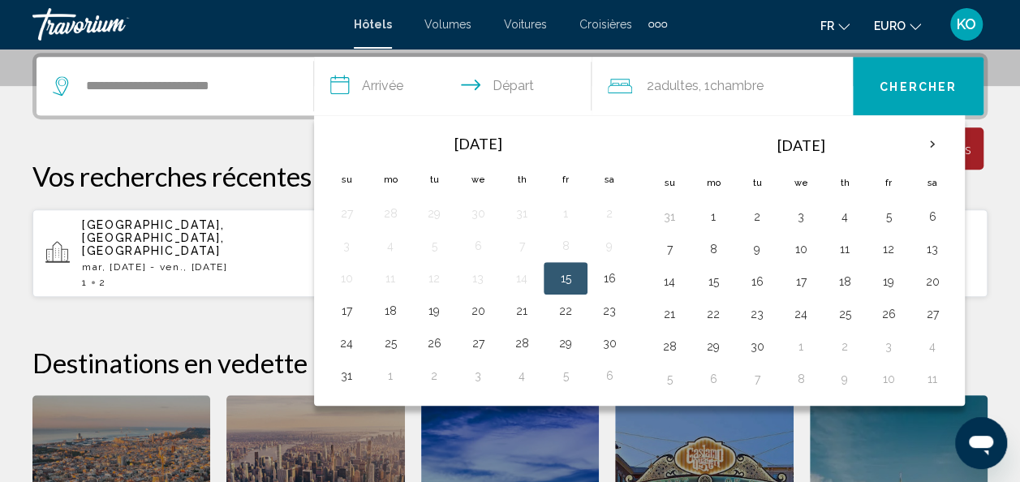
click at [918, 151] on th "Next month" at bounding box center [932, 145] width 44 height 36
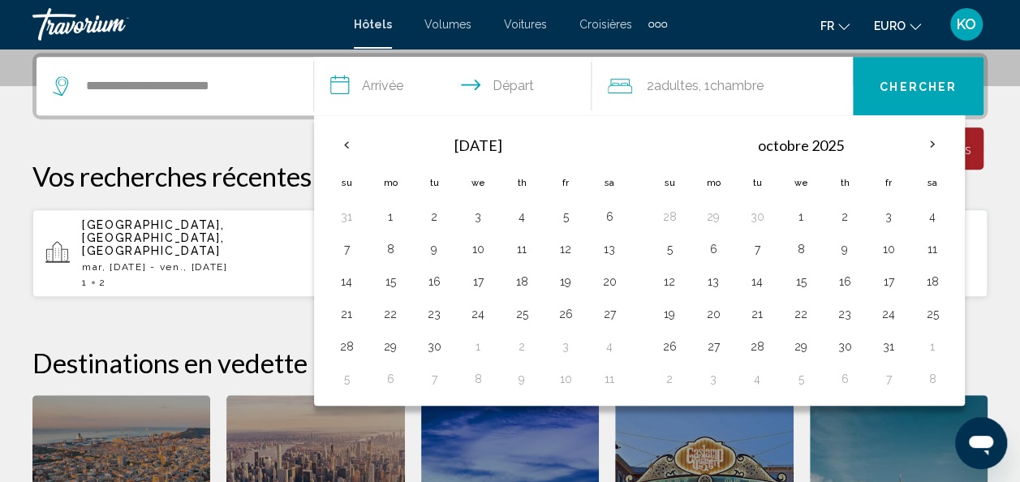
click at [719, 307] on button "20" at bounding box center [713, 314] width 26 height 23
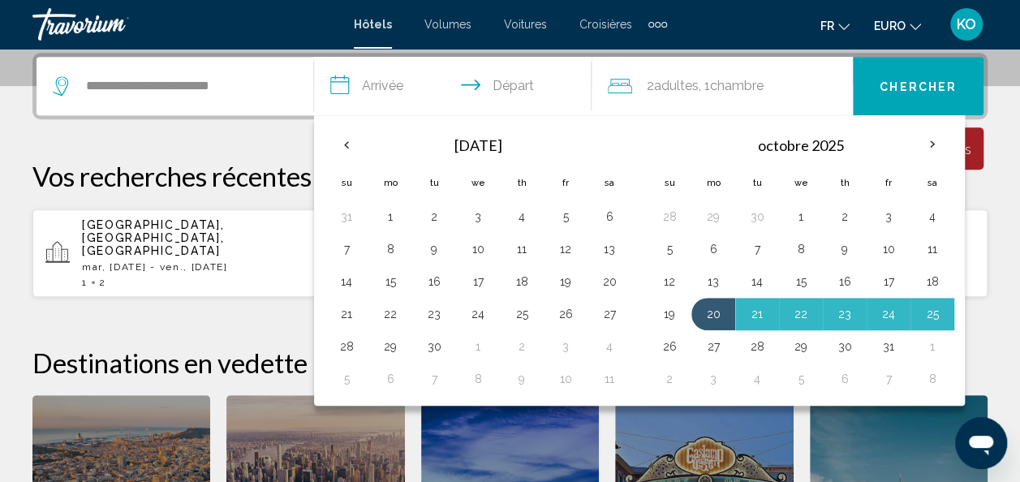
click at [671, 335] on button "26" at bounding box center [669, 346] width 26 height 23
type input "**********"
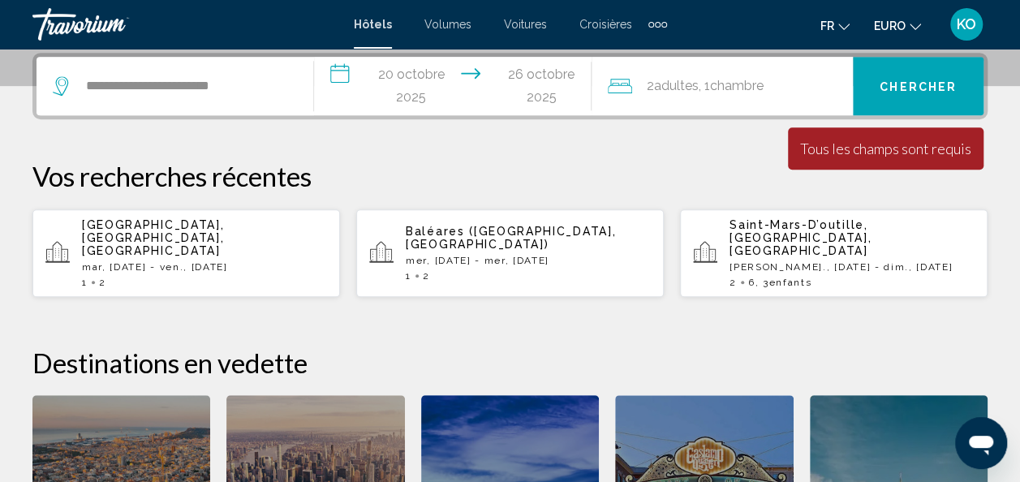
click at [763, 97] on span ", 1 Chambre pièces" at bounding box center [731, 86] width 65 height 23
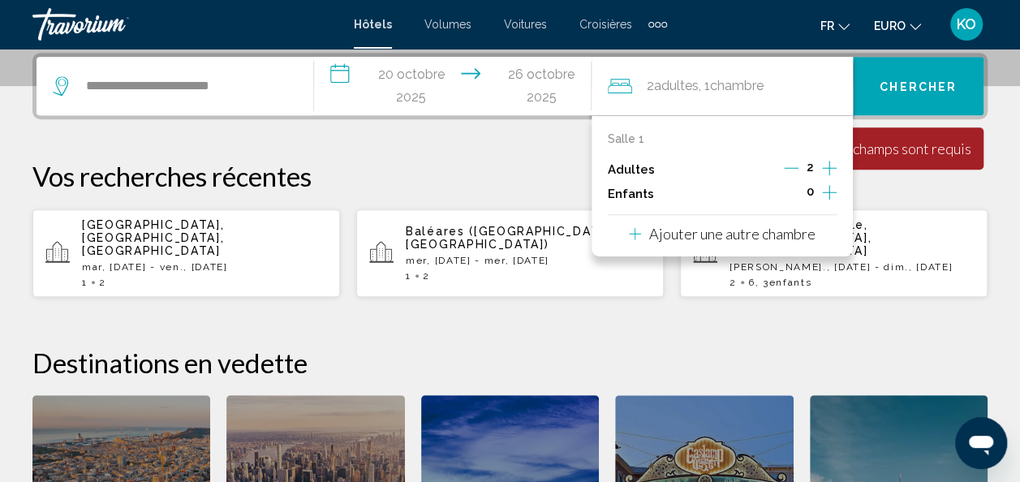
click at [825, 188] on icon "Augmenter les enfants" at bounding box center [829, 192] width 15 height 19
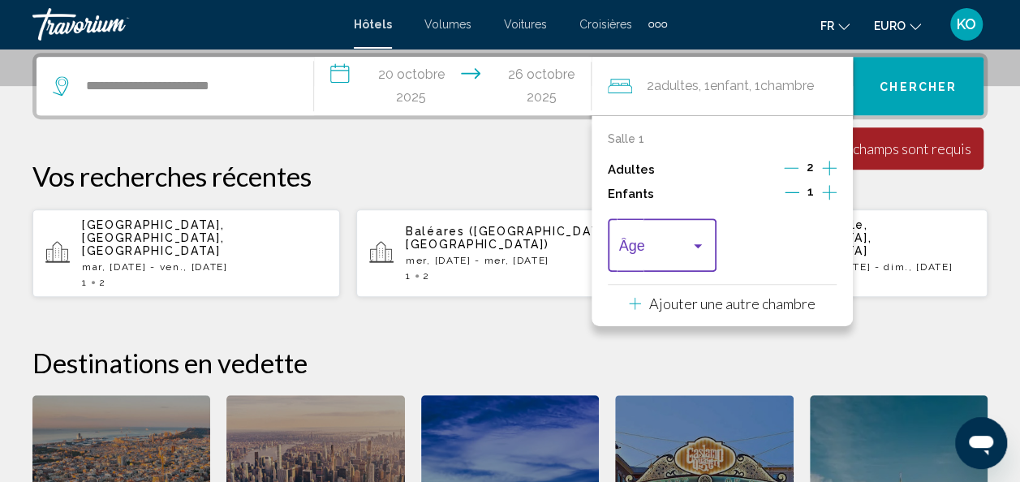
click at [668, 245] on span "Voyageurs : 2 adultes, 1 enfant" at bounding box center [655, 249] width 72 height 16
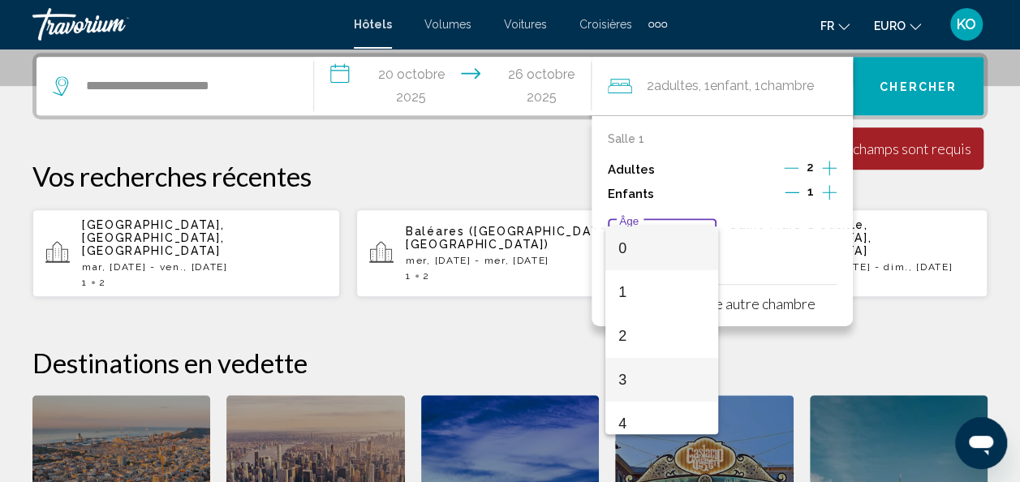
click at [636, 374] on span "3" at bounding box center [661, 380] width 87 height 44
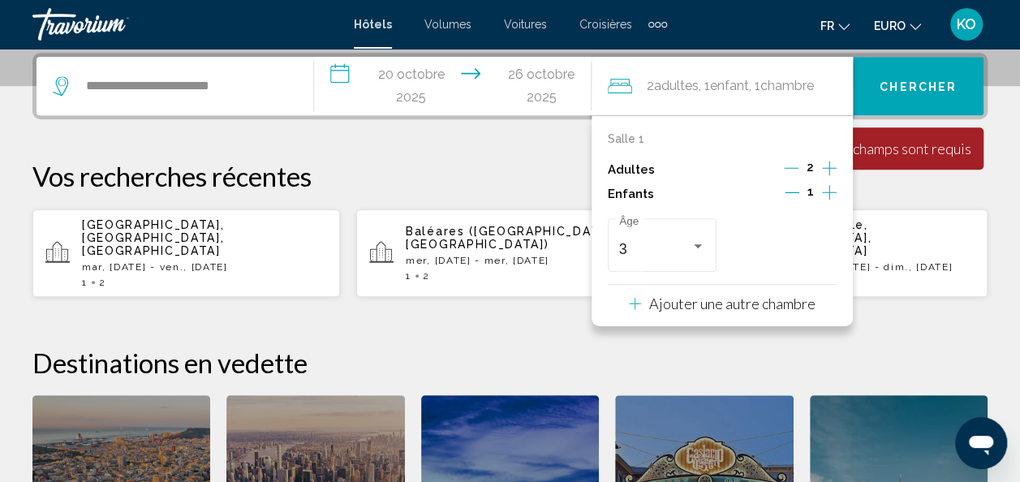
click at [888, 89] on span "Chercher" at bounding box center [917, 86] width 77 height 13
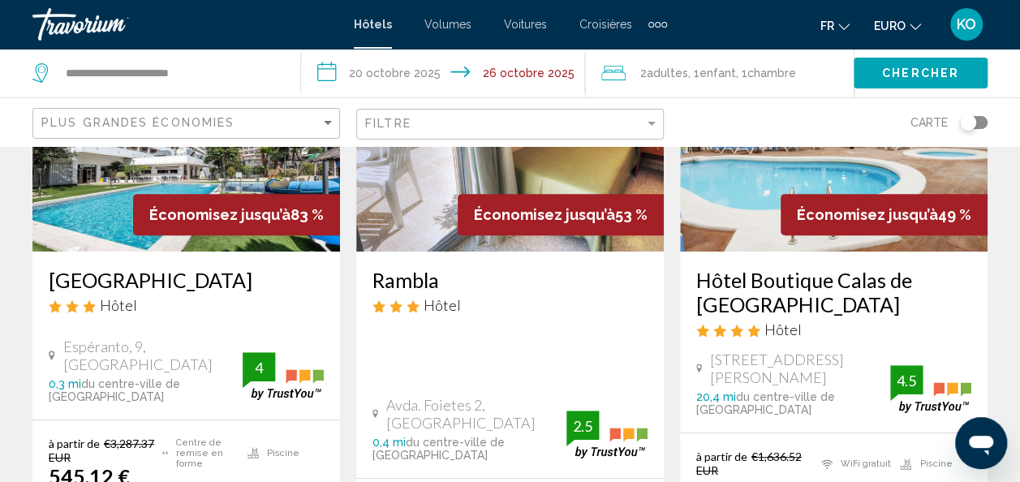
scroll to position [200, 0]
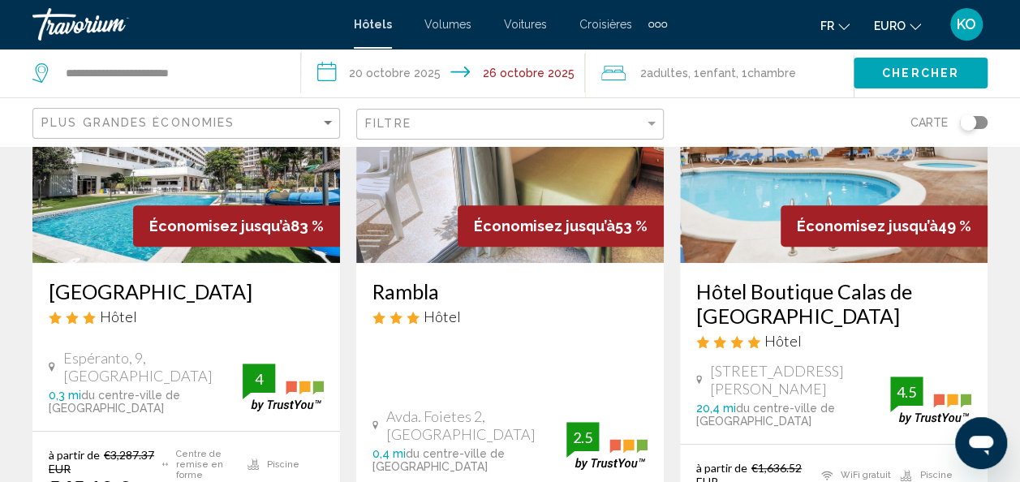
click at [157, 196] on img "Contenu principal" at bounding box center [185, 133] width 307 height 260
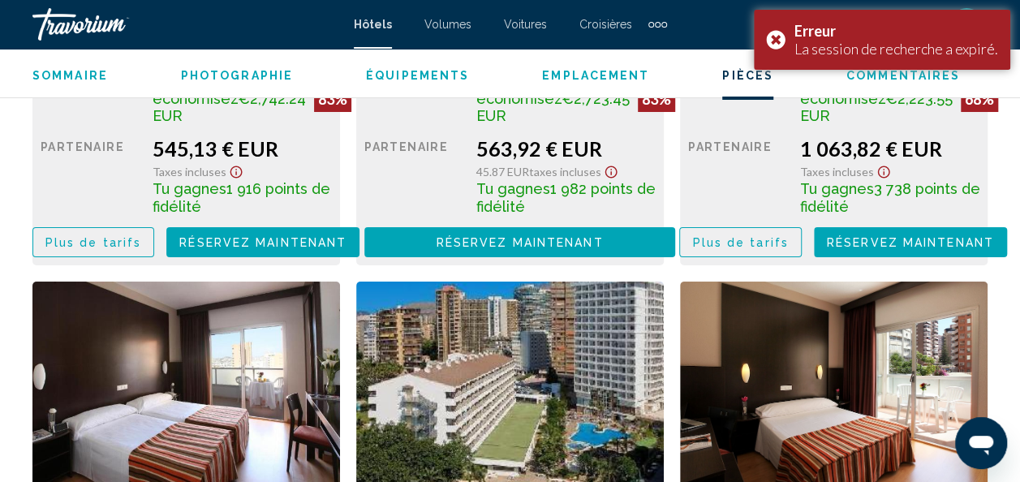
scroll to position [2900, 0]
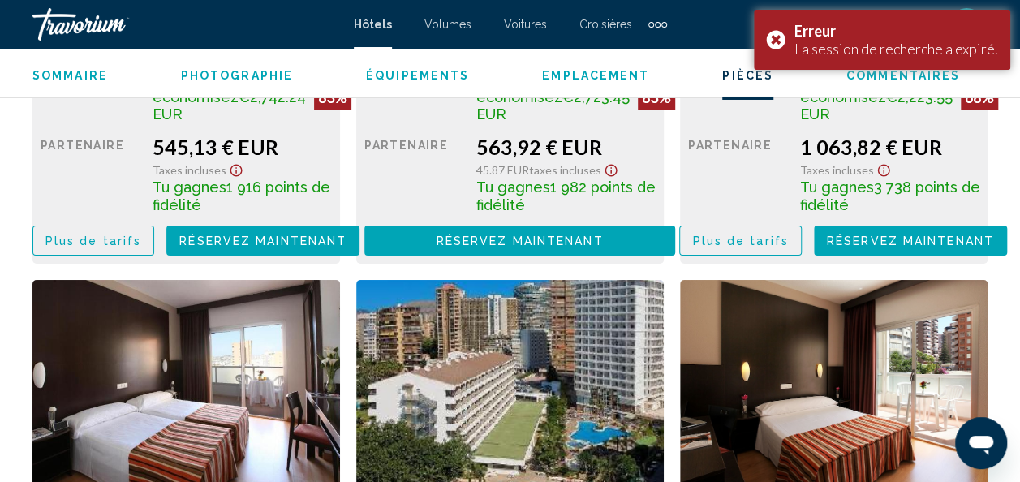
click at [109, 242] on span "Plus de tarifs" at bounding box center [93, 240] width 96 height 13
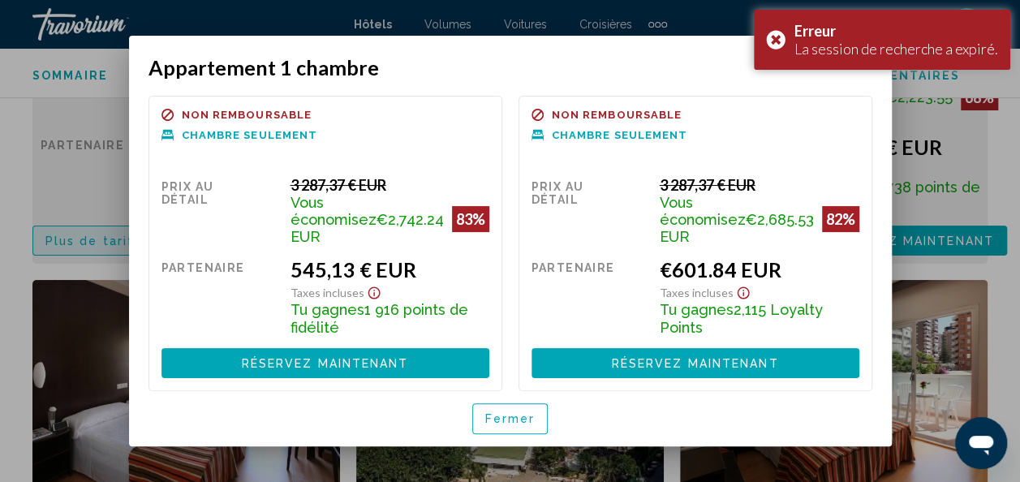
scroll to position [0, 0]
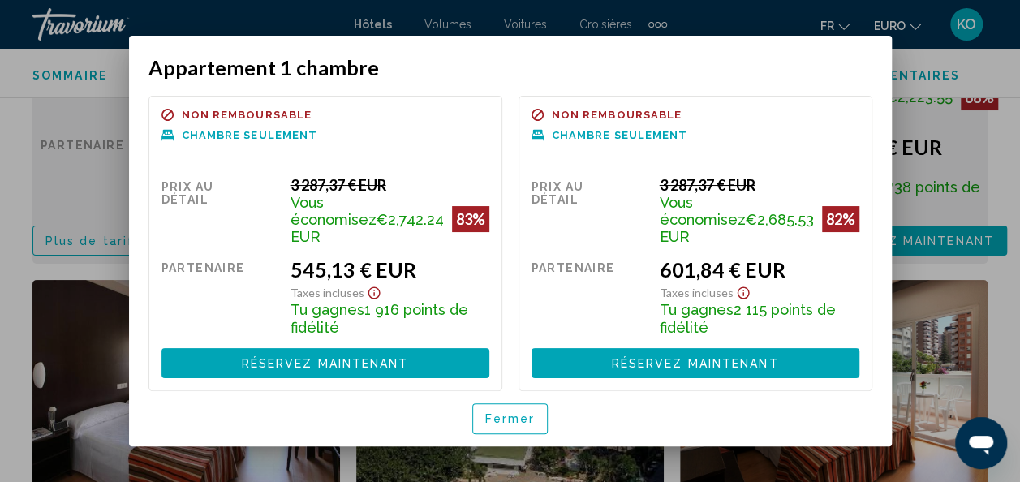
click at [508, 413] on span "Fermer" at bounding box center [510, 419] width 50 height 13
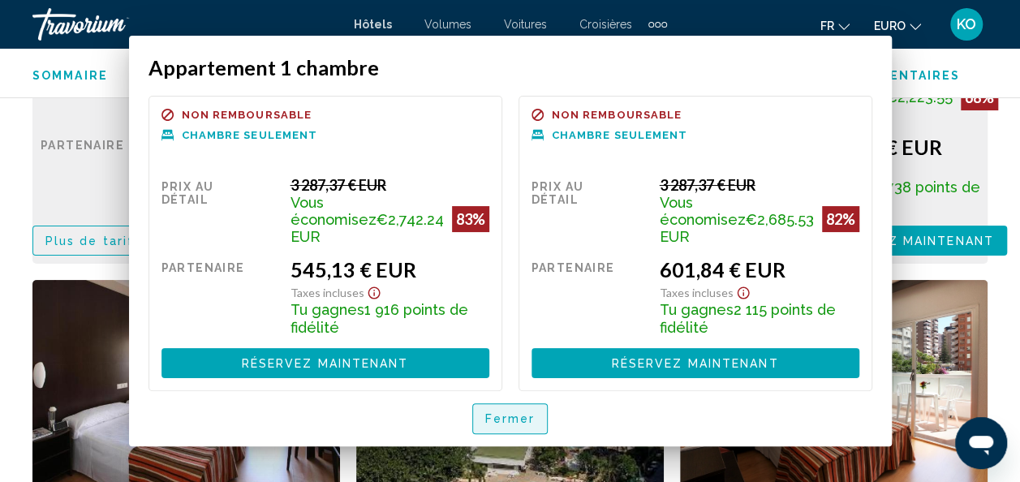
scroll to position [2900, 0]
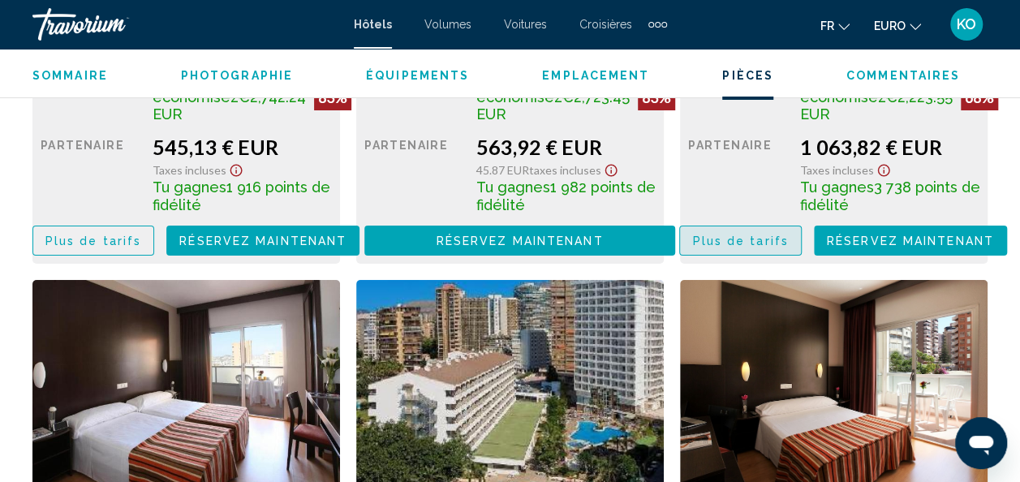
click at [738, 241] on span "Plus de tarifs" at bounding box center [740, 240] width 96 height 13
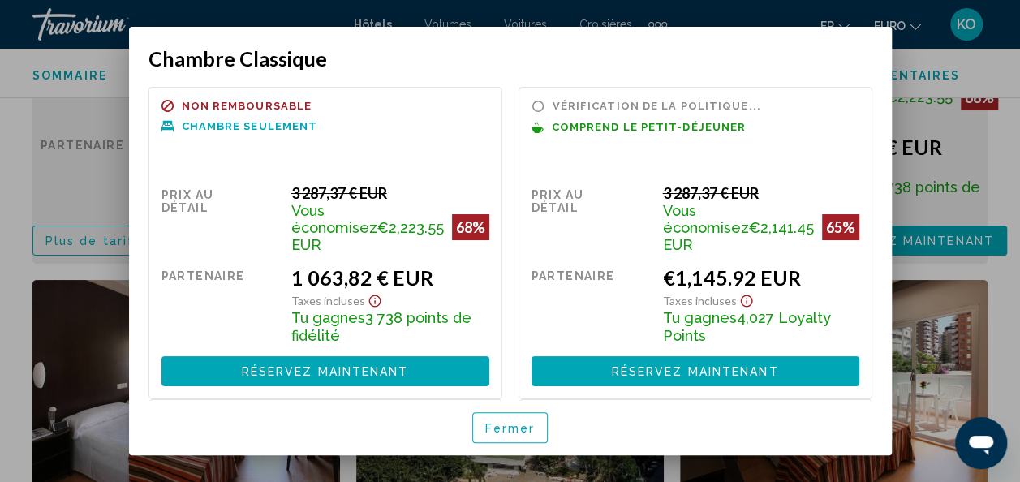
scroll to position [0, 0]
